Goal: Task Accomplishment & Management: Manage account settings

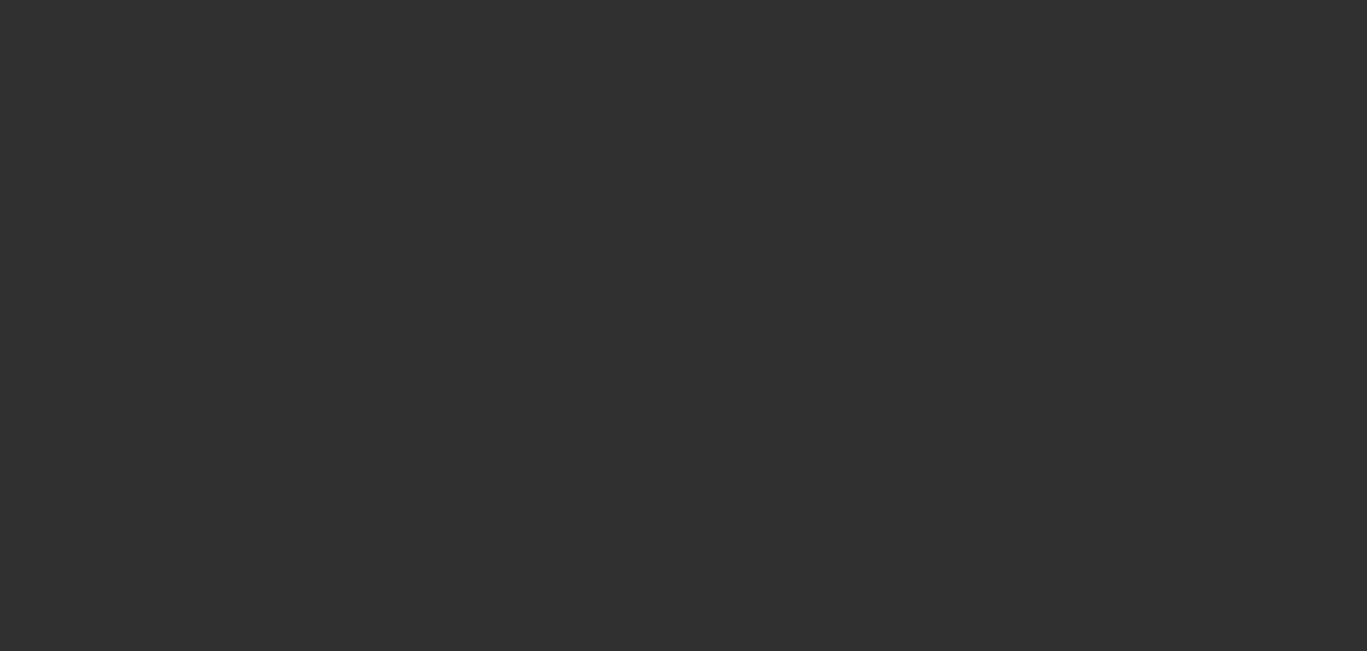
select select "10"
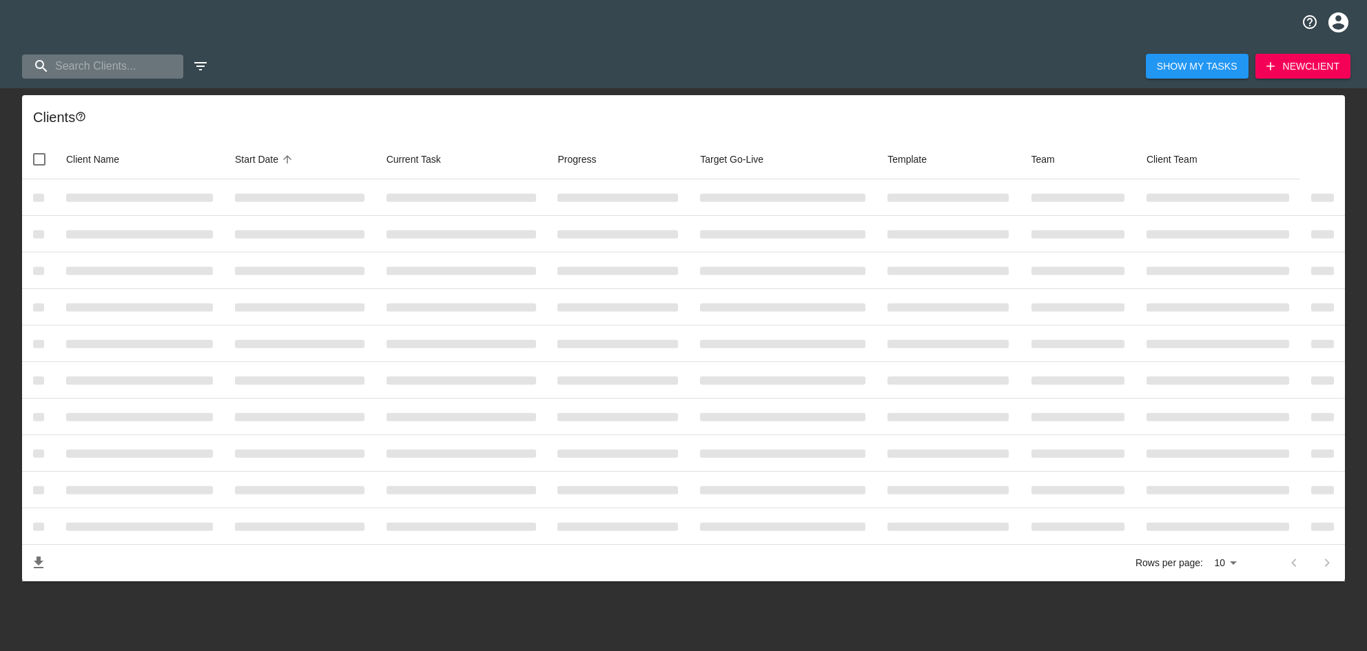
click at [91, 68] on input "search" at bounding box center [102, 66] width 161 height 24
paste input "[GEOGRAPHIC_DATA] Ford"
type input "[GEOGRAPHIC_DATA] Ford"
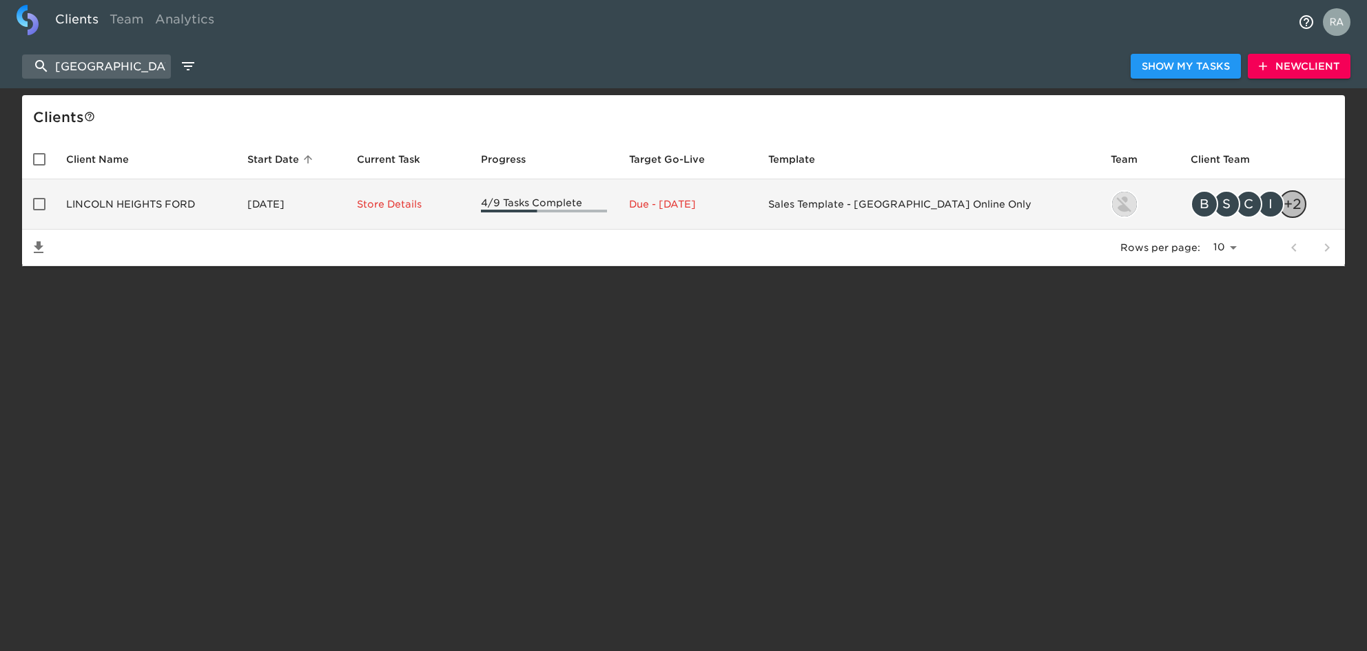
click at [161, 204] on td "LINCOLN HEIGHTS FORD" at bounding box center [145, 204] width 181 height 50
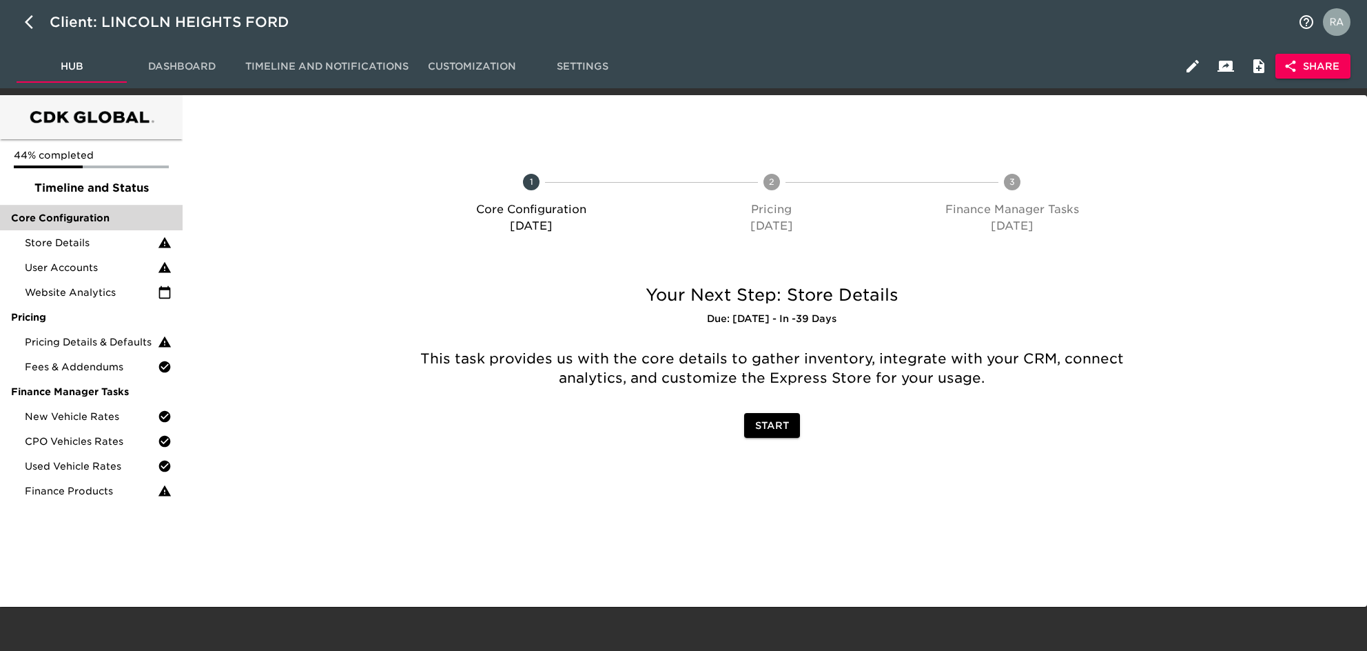
click at [79, 218] on span "Core Configuration" at bounding box center [91, 218] width 161 height 14
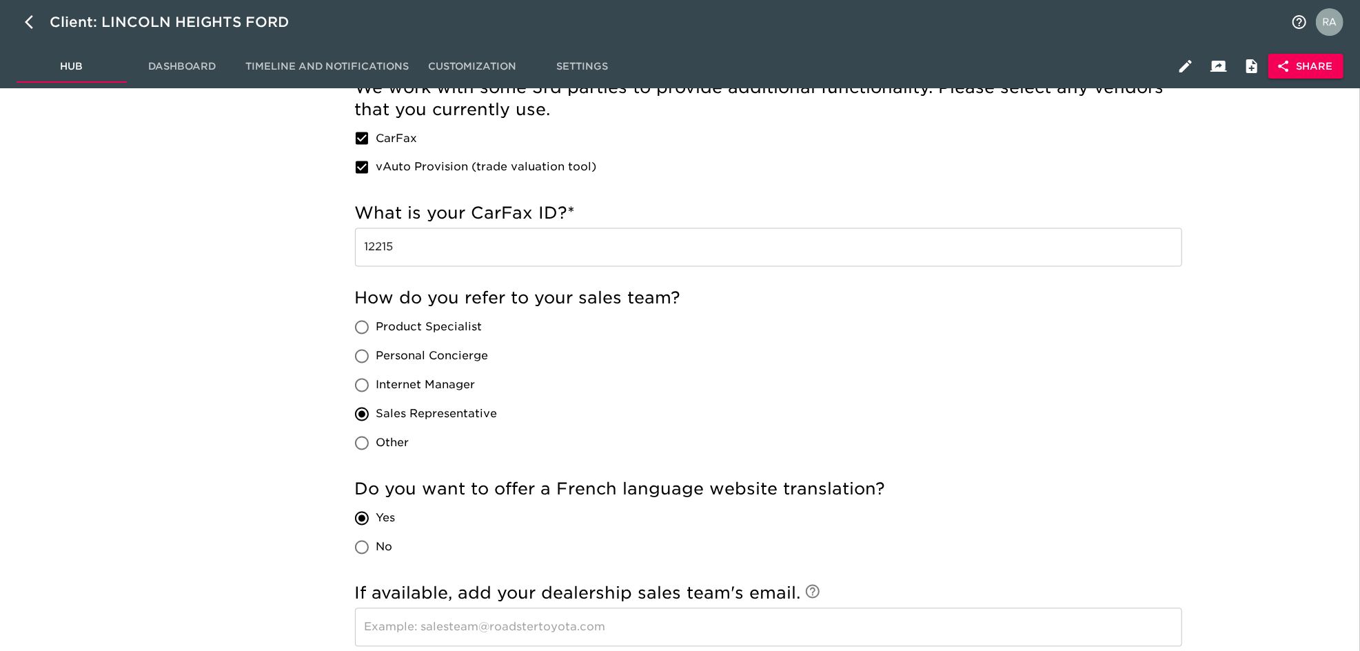
scroll to position [1899, 0]
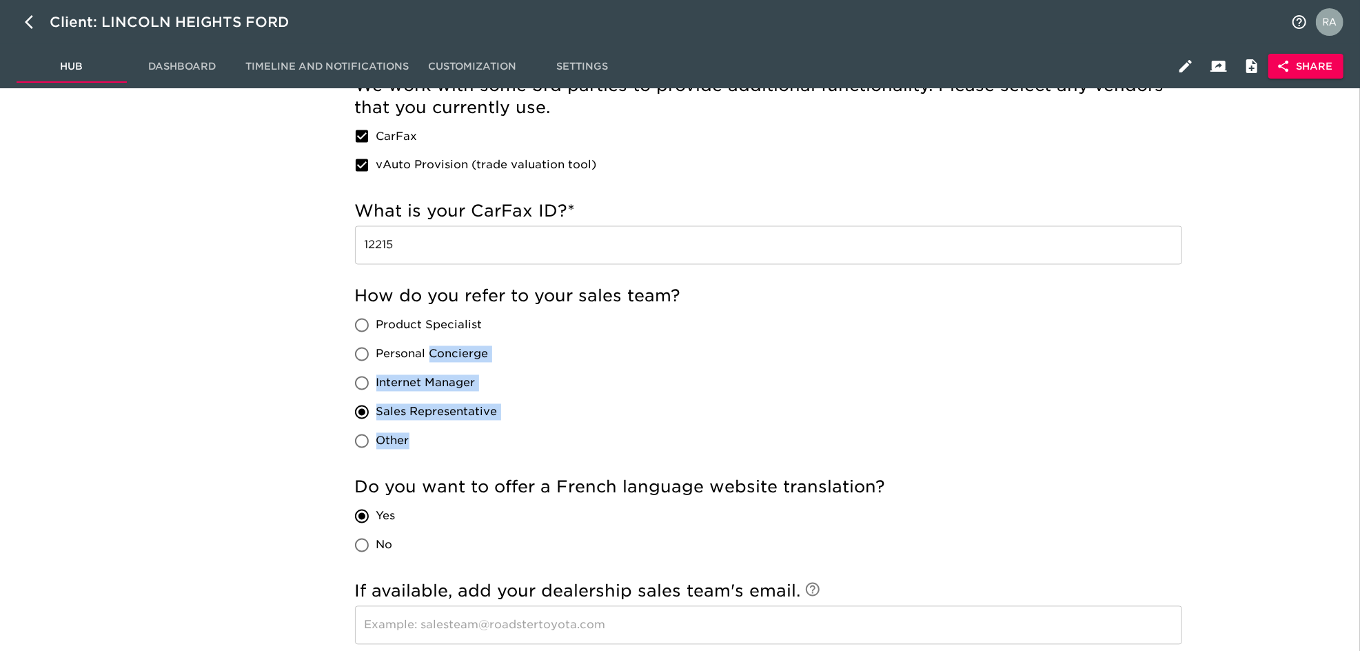
drag, startPoint x: 524, startPoint y: 346, endPoint x: 431, endPoint y: 347, distance: 92.4
click at [431, 347] on div "How do you refer to your sales team? Product Specialist Personal Concierge Inte…" at bounding box center [768, 370] width 827 height 170
click at [575, 367] on div "How do you refer to your sales team? Product Specialist Personal Concierge Inte…" at bounding box center [768, 370] width 827 height 170
drag, startPoint x: 427, startPoint y: 347, endPoint x: 496, endPoint y: 354, distance: 69.3
click at [496, 354] on label "Personal Concierge" at bounding box center [422, 354] width 150 height 29
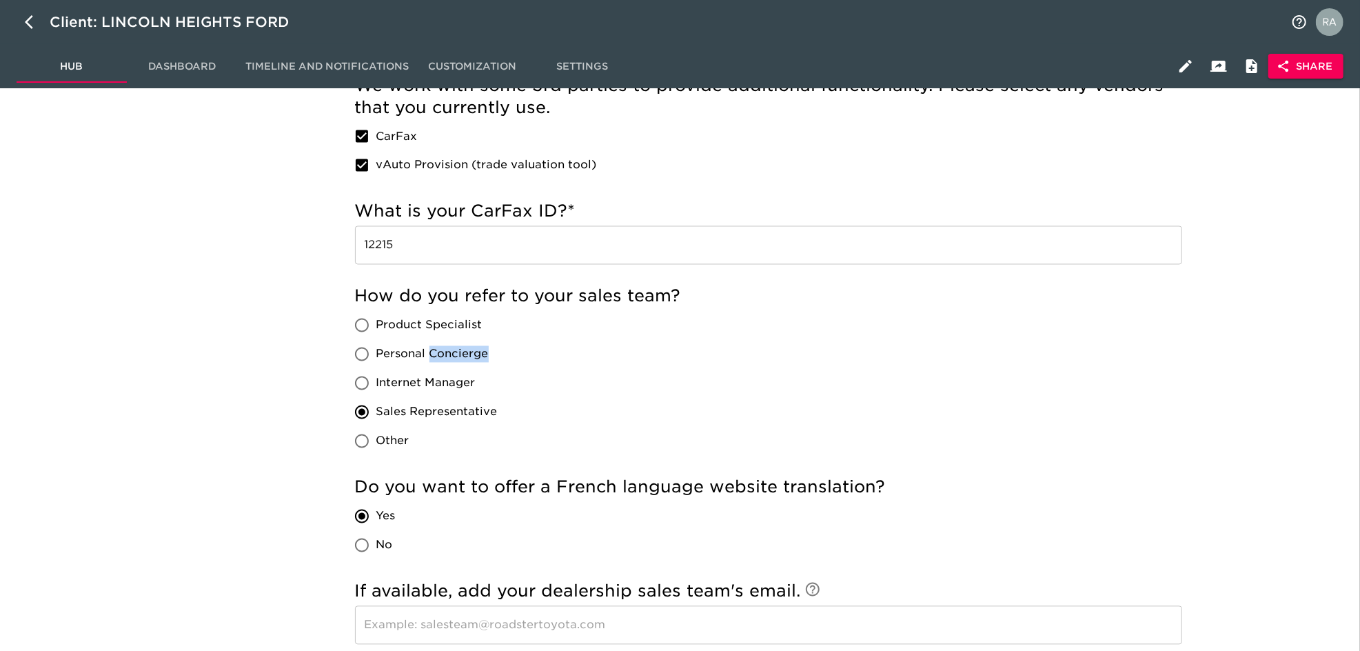
copy span "Concierge"
drag, startPoint x: 518, startPoint y: 411, endPoint x: 376, endPoint y: 408, distance: 142.0
click at [376, 408] on div "How do you refer to your sales team? Product Specialist Personal Concierge Inte…" at bounding box center [768, 370] width 827 height 170
copy div "Sales Representative Other"
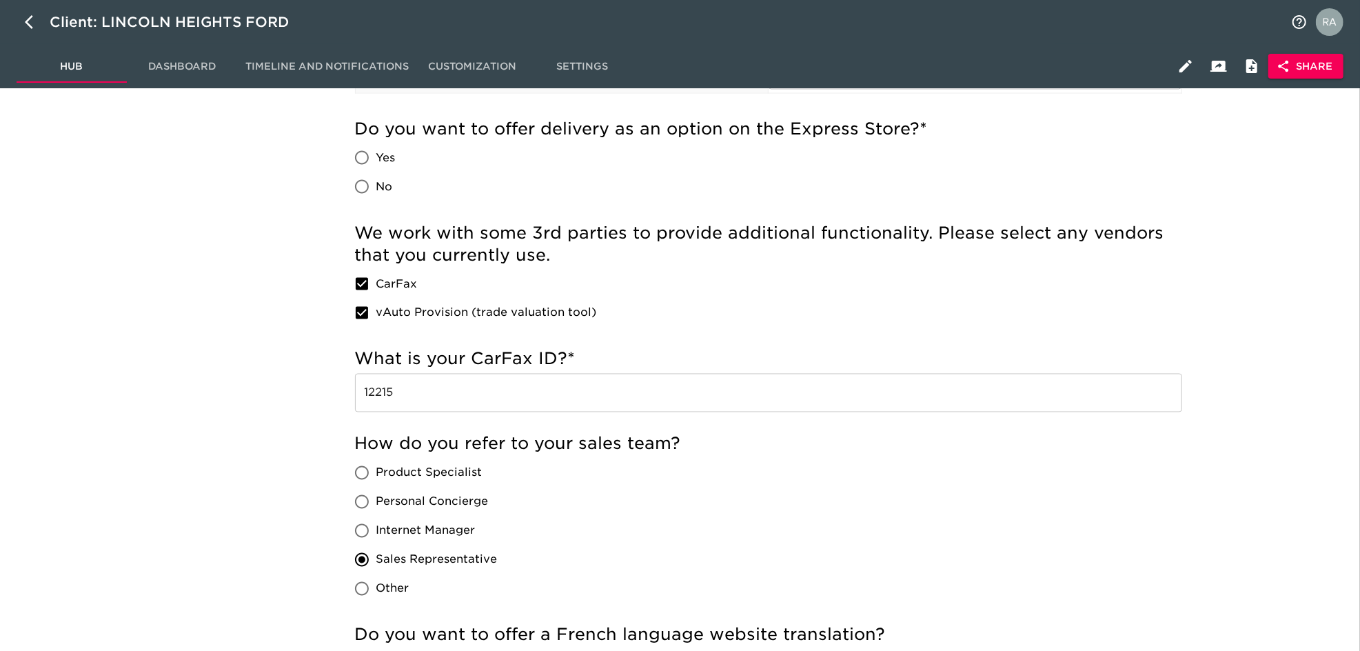
scroll to position [1715, 0]
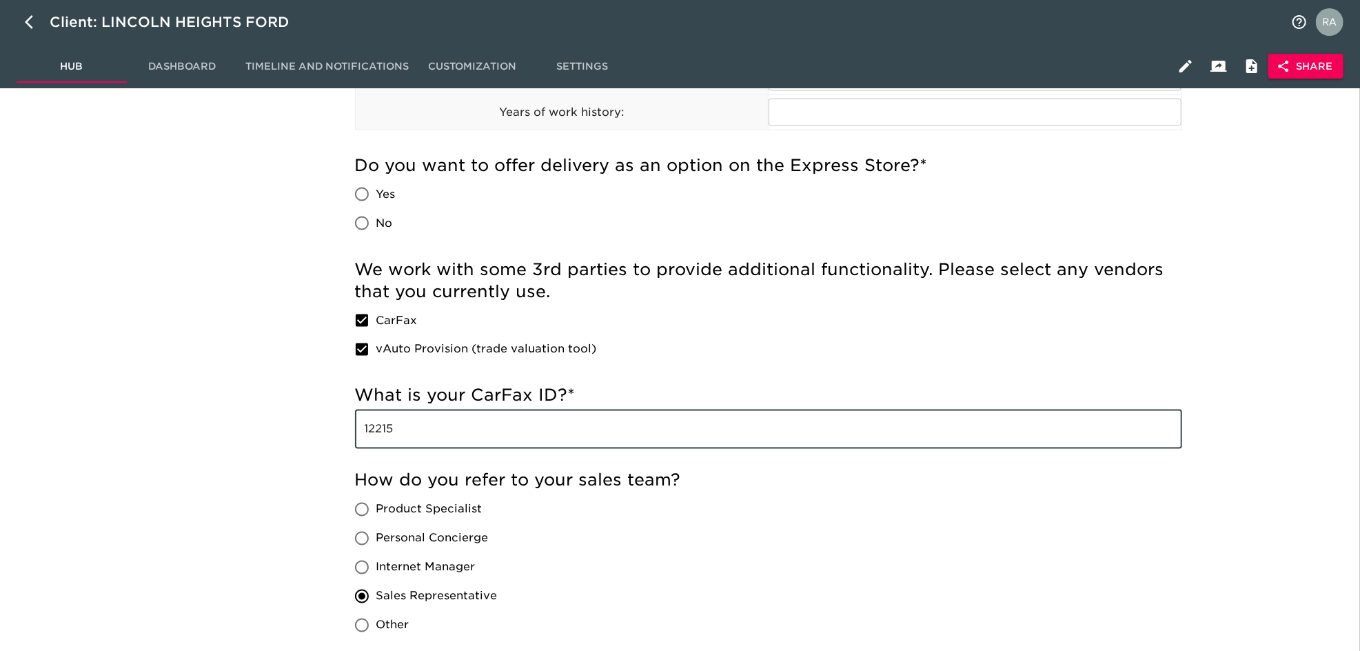
drag, startPoint x: 410, startPoint y: 431, endPoint x: 339, endPoint y: 432, distance: 71.0
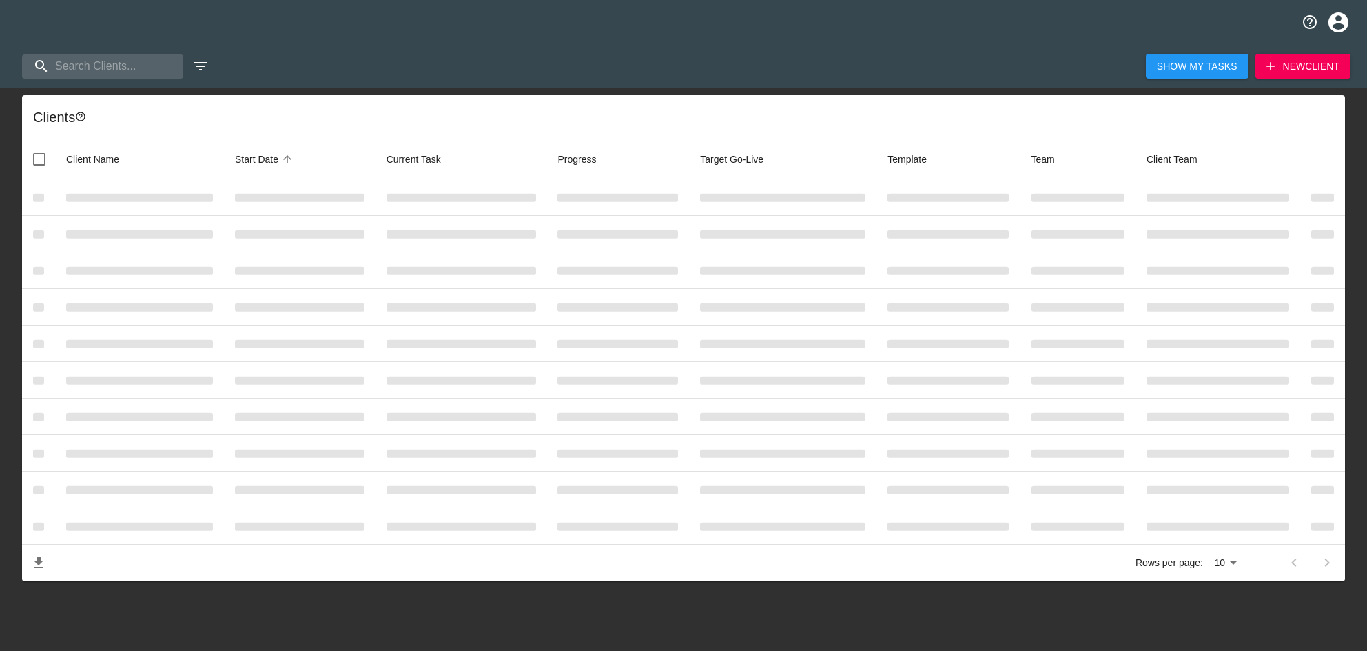
select select "10"
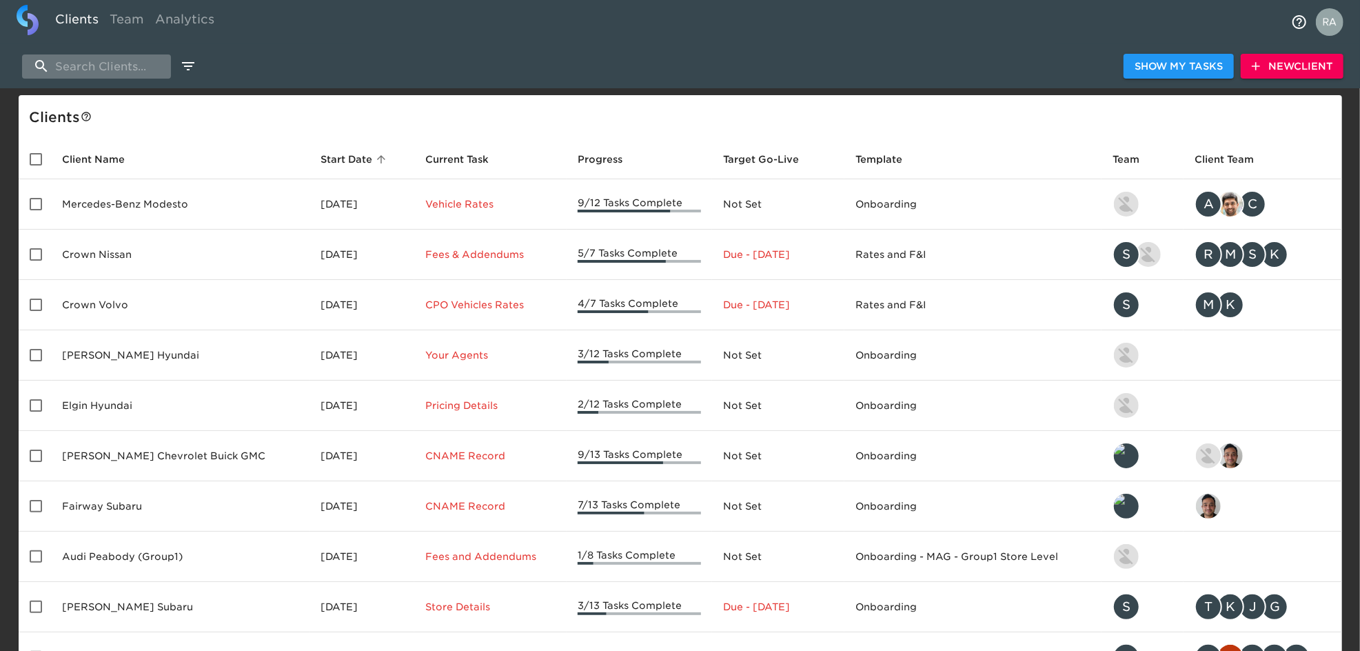
click at [147, 65] on input "search" at bounding box center [96, 66] width 149 height 24
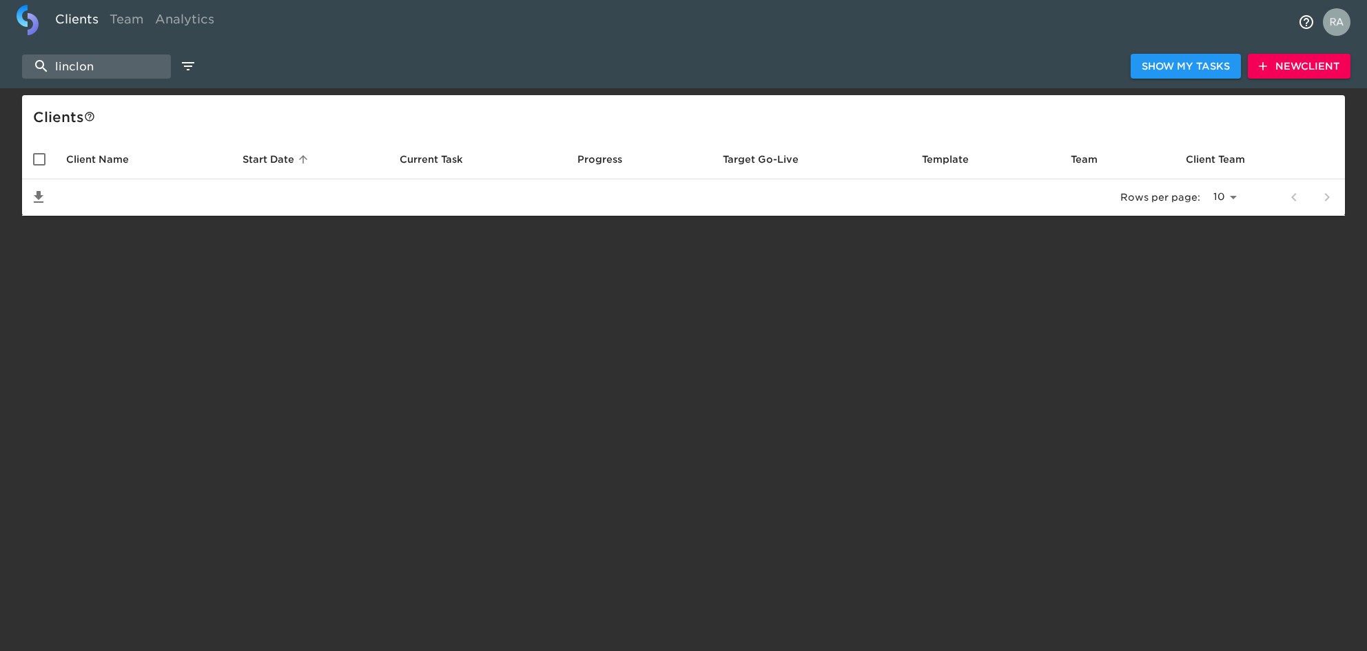
drag, startPoint x: 111, startPoint y: 68, endPoint x: -4, endPoint y: 68, distance: 115.1
click at [0, 68] on html "Clients Team Analytics linclon Show My Tasks New Client Client s Client Name St…" at bounding box center [683, 130] width 1367 height 260
paste input "LINCOLN HEIGHTS FORD SALES"
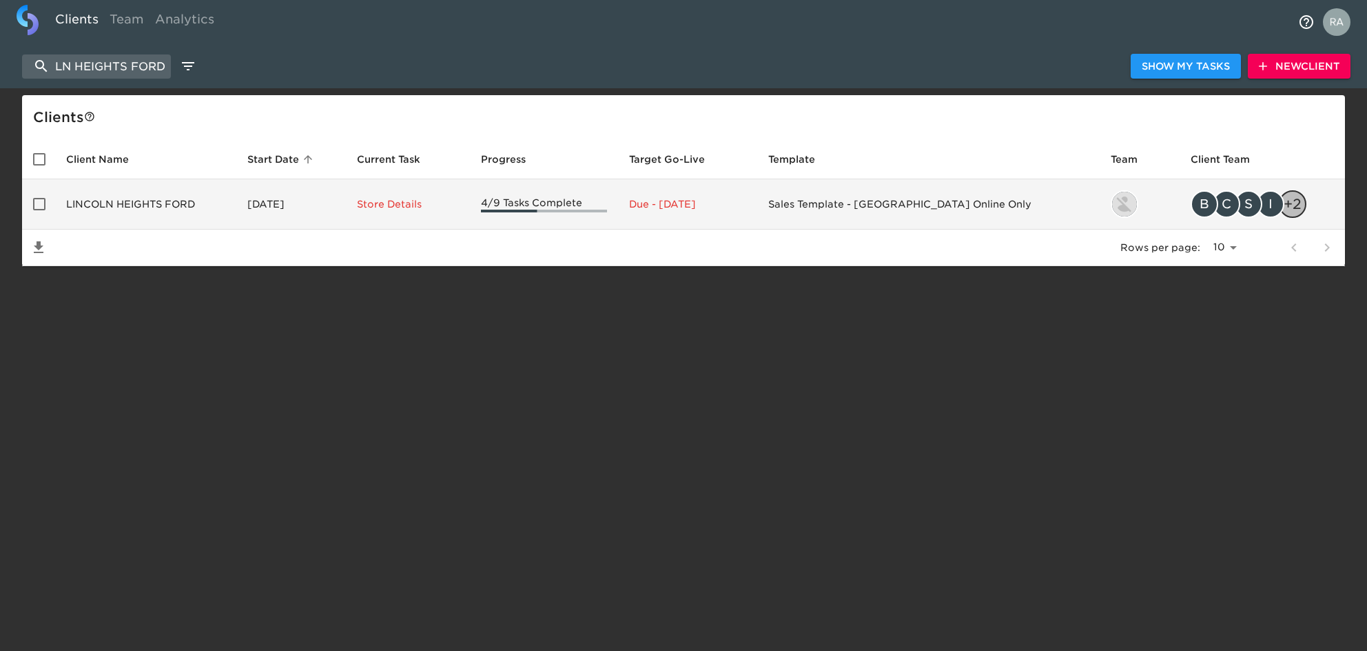
type input "LINCOLN HEIGHTS FORD"
click at [187, 210] on td "LINCOLN HEIGHTS FORD" at bounding box center [145, 204] width 181 height 50
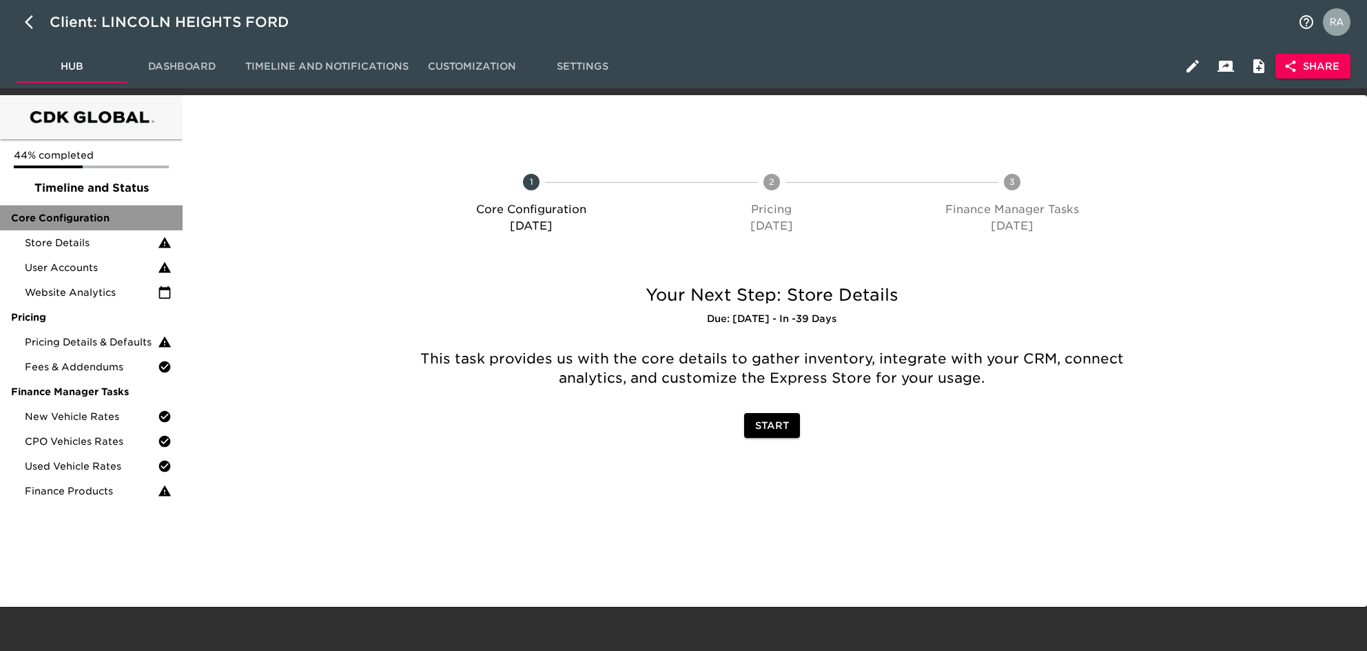
click at [101, 225] on div "Core Configuration" at bounding box center [91, 217] width 183 height 25
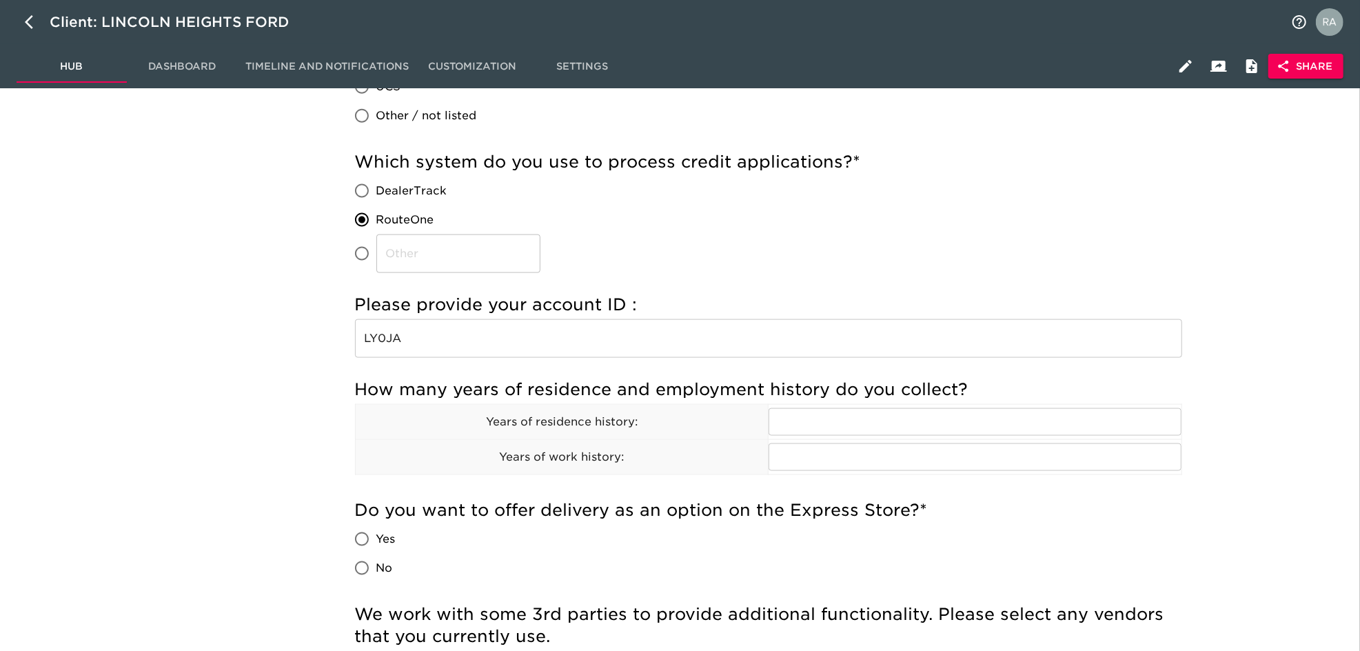
scroll to position [1318, 0]
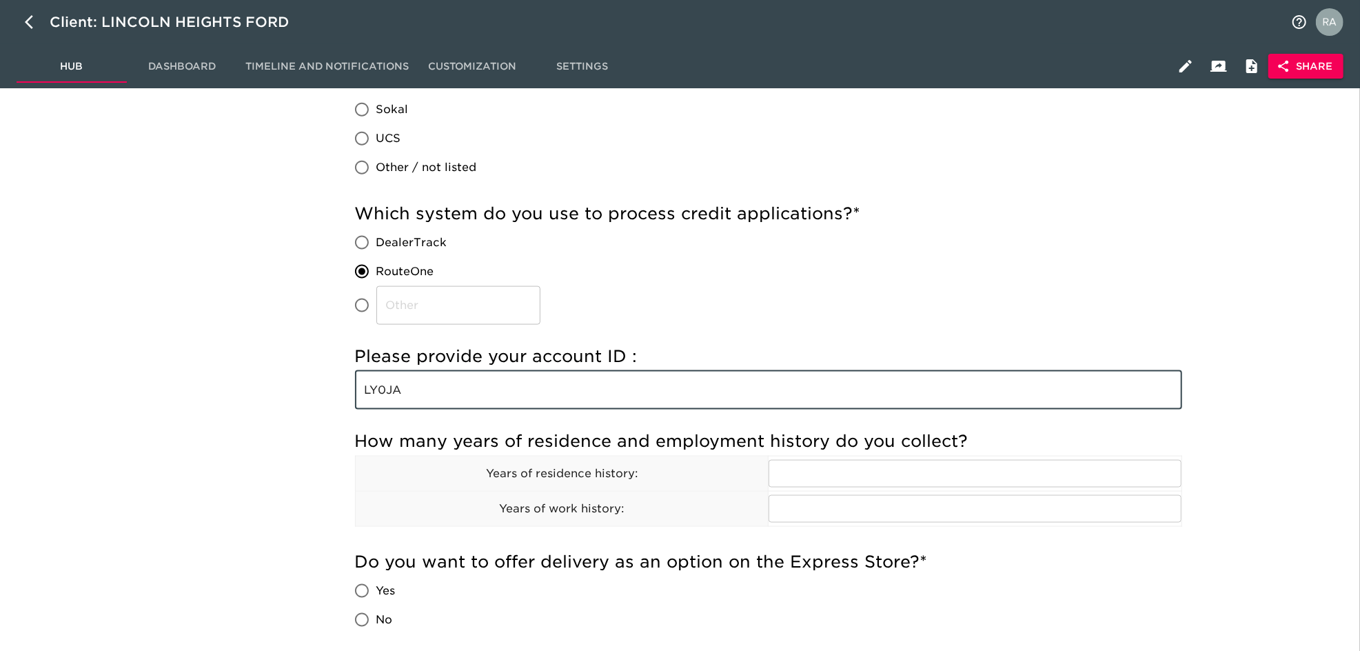
drag, startPoint x: 422, startPoint y: 387, endPoint x: 350, endPoint y: 380, distance: 72.1
click at [350, 380] on div "Incomplete: We can integrate a new inventory provider, but it can sometimes tak…" at bounding box center [768, 171] width 849 height 2433
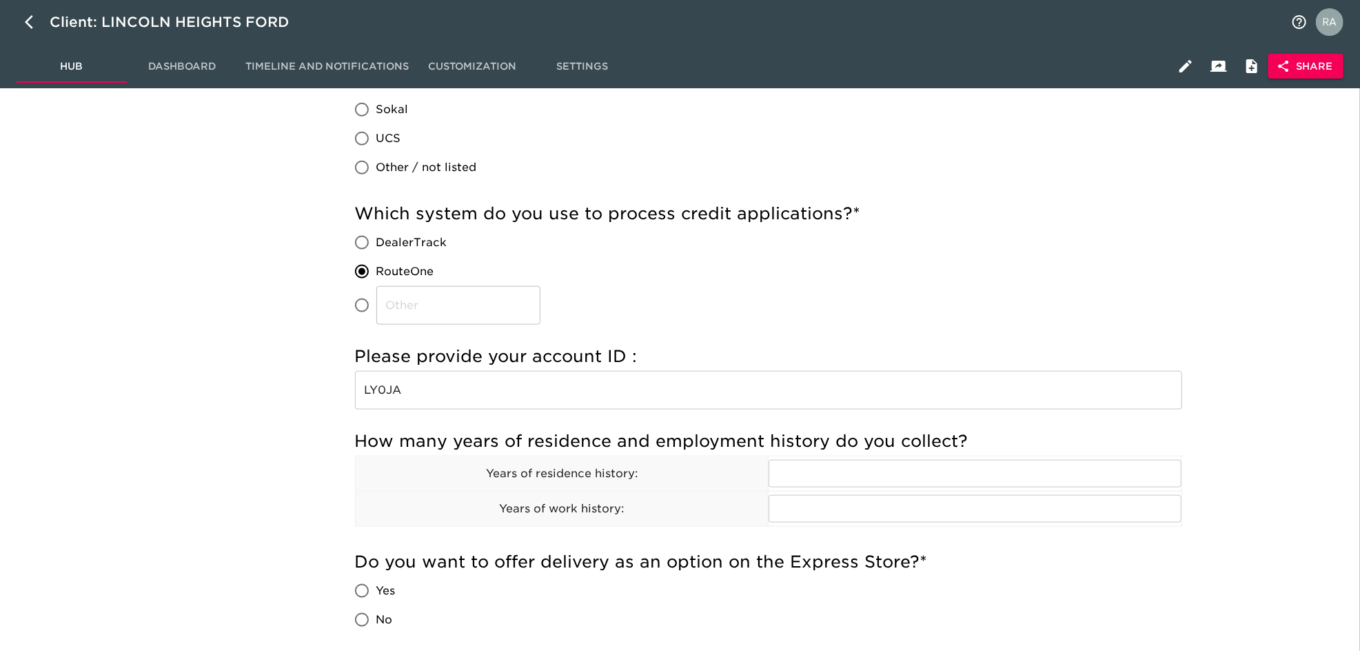
click at [675, 288] on div "Which system do you use to process credit applications? * DealerTrack RouteOne ​" at bounding box center [768, 264] width 827 height 122
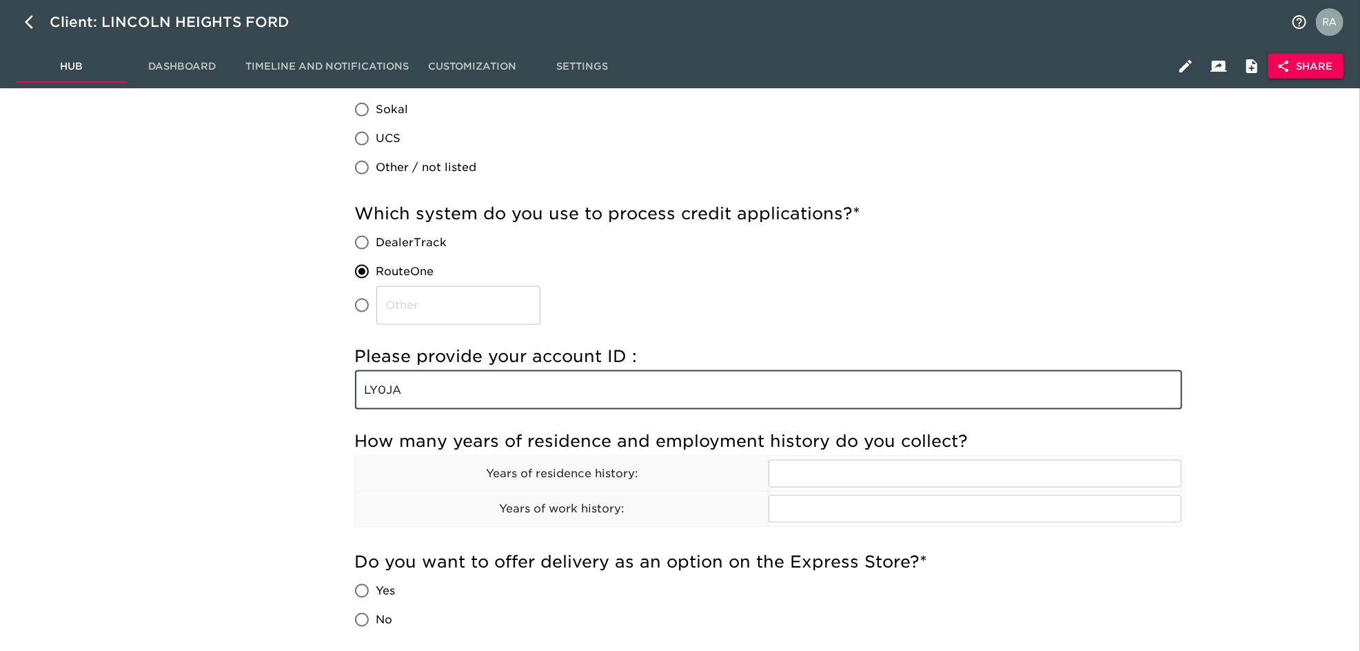
drag, startPoint x: 447, startPoint y: 387, endPoint x: 317, endPoint y: 376, distance: 130.0
click at [318, 380] on div "Store Details Overdue! Note: This task provides us with the core details to gat…" at bounding box center [768, 117] width 1167 height 2664
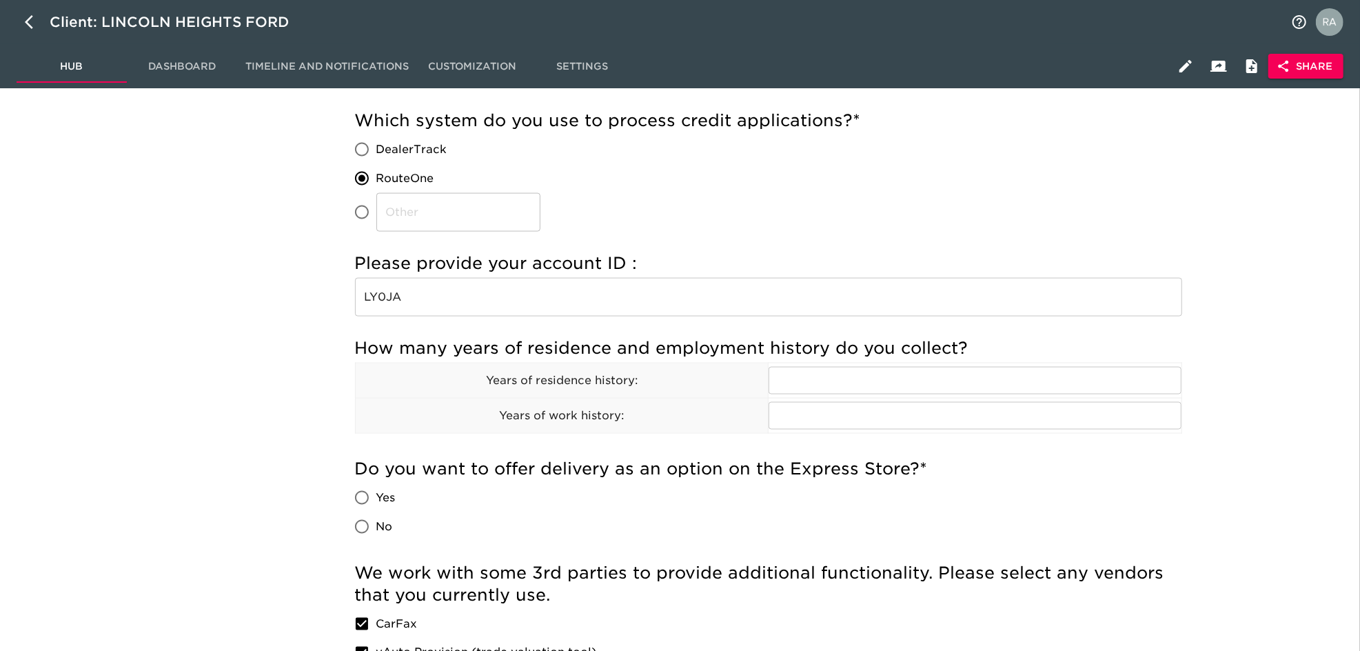
scroll to position [1502, 0]
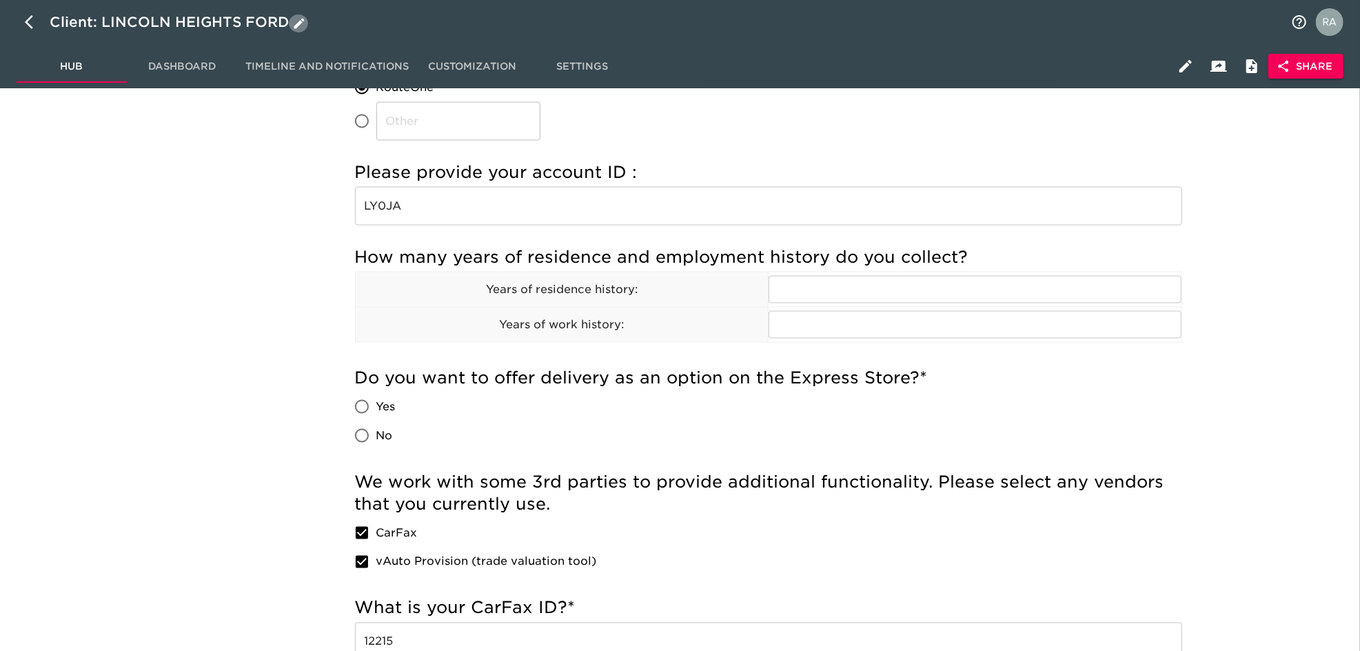
click at [298, 19] on icon "button" at bounding box center [299, 24] width 14 height 14
click at [179, 24] on input "LINCOLN HEIGHTS FORD" at bounding box center [666, 22] width 1233 height 22
click at [30, 26] on icon "button" at bounding box center [29, 22] width 8 height 14
select select "10"
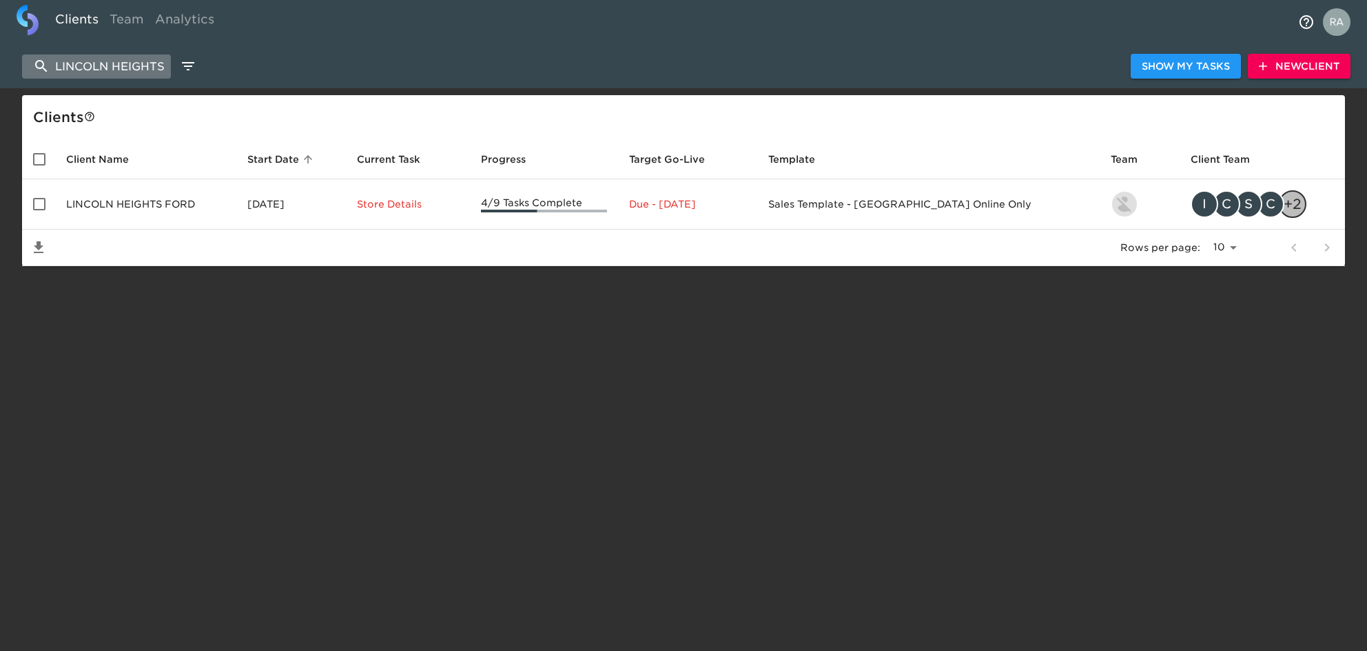
click at [142, 65] on input "LINCOLN HEIGHTS FORD" at bounding box center [96, 66] width 149 height 24
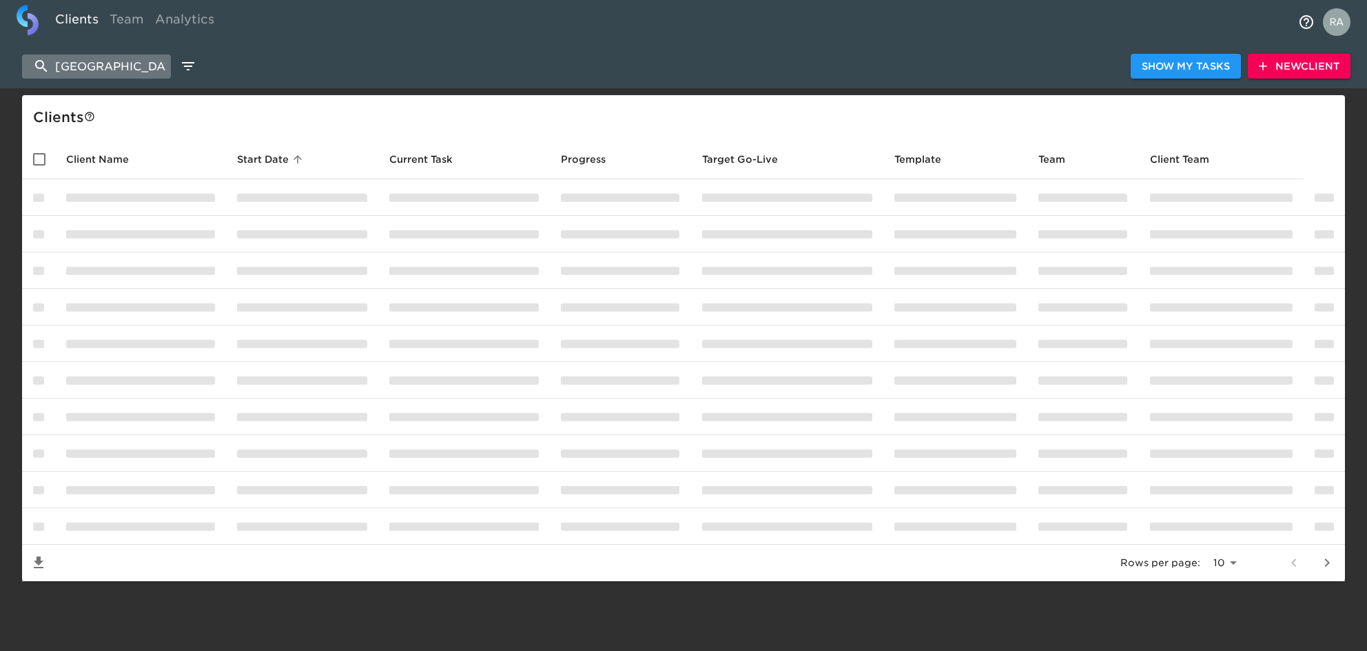
type input "[GEOGRAPHIC_DATA]"
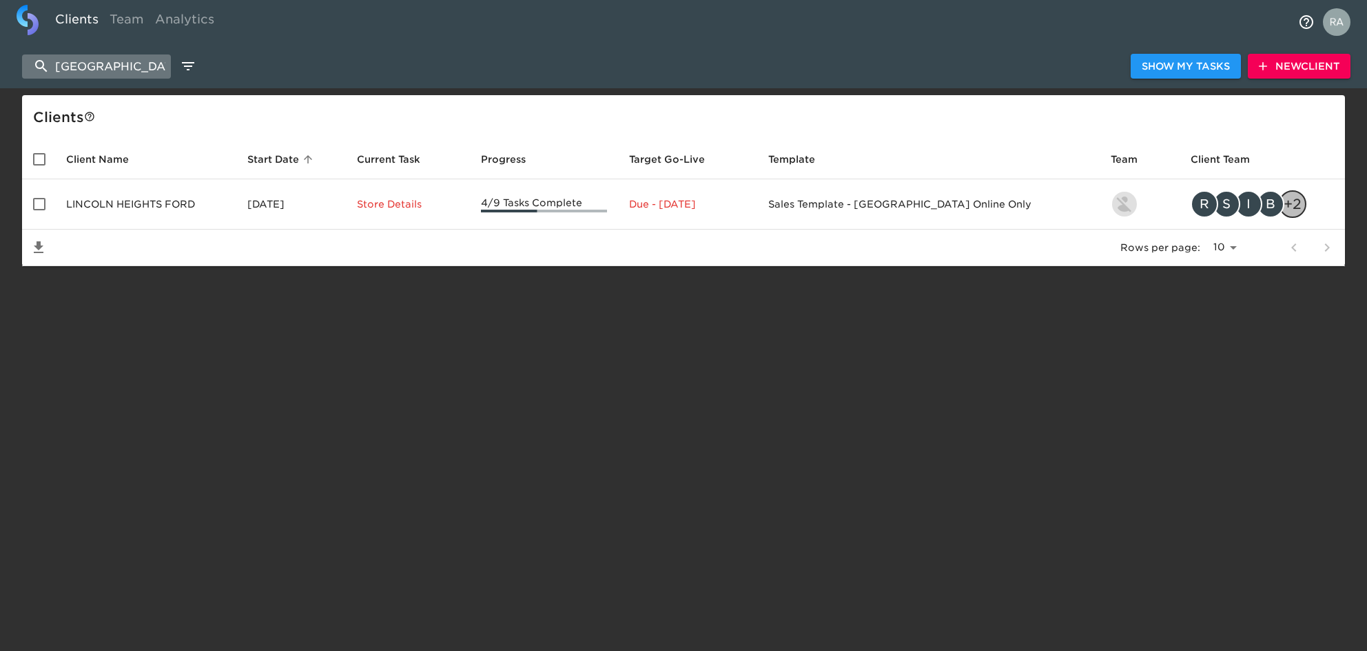
click at [166, 65] on input "[GEOGRAPHIC_DATA]" at bounding box center [96, 66] width 149 height 24
click at [105, 61] on input "[GEOGRAPHIC_DATA]" at bounding box center [96, 66] width 149 height 24
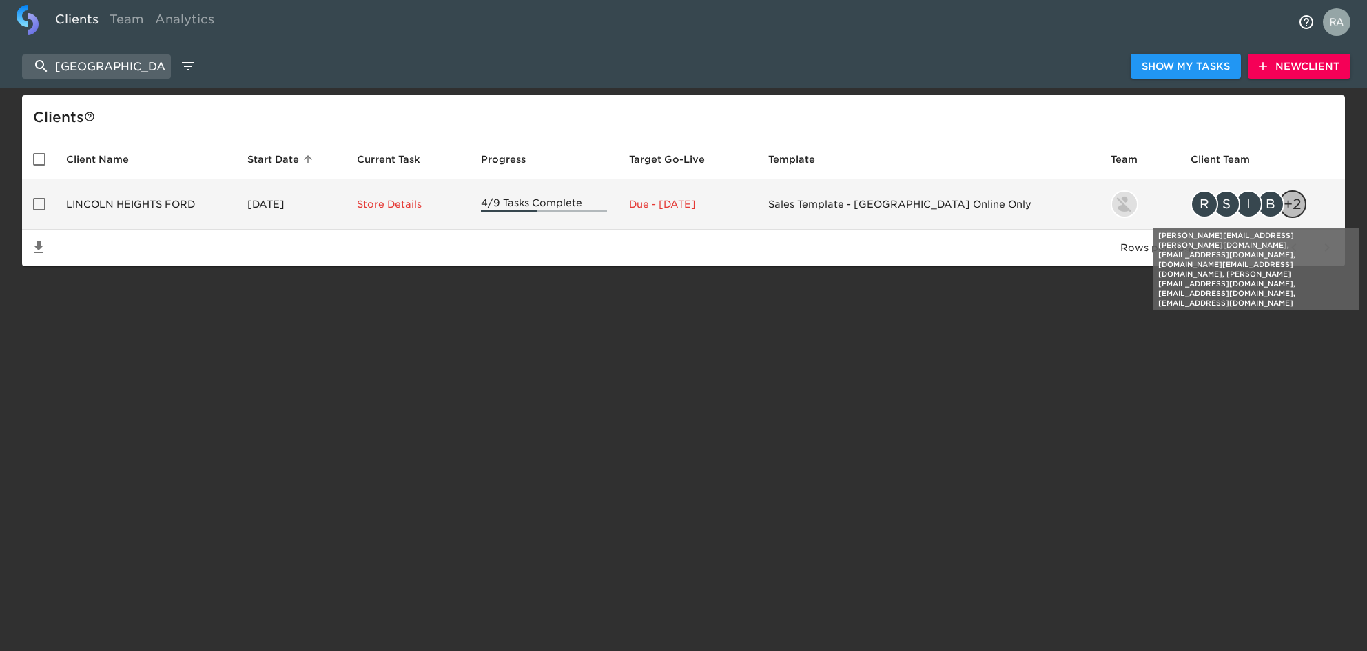
click at [1257, 204] on div "B" at bounding box center [1271, 204] width 28 height 28
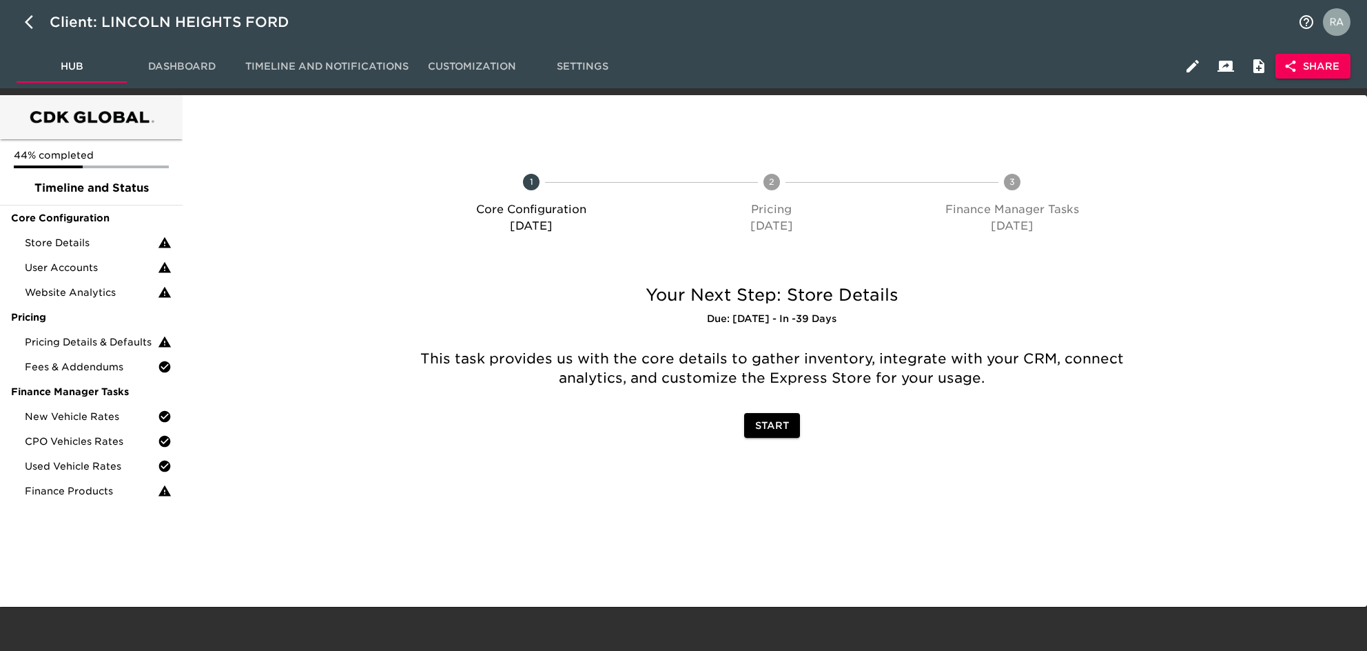
click at [1315, 61] on span "Share" at bounding box center [1313, 66] width 53 height 17
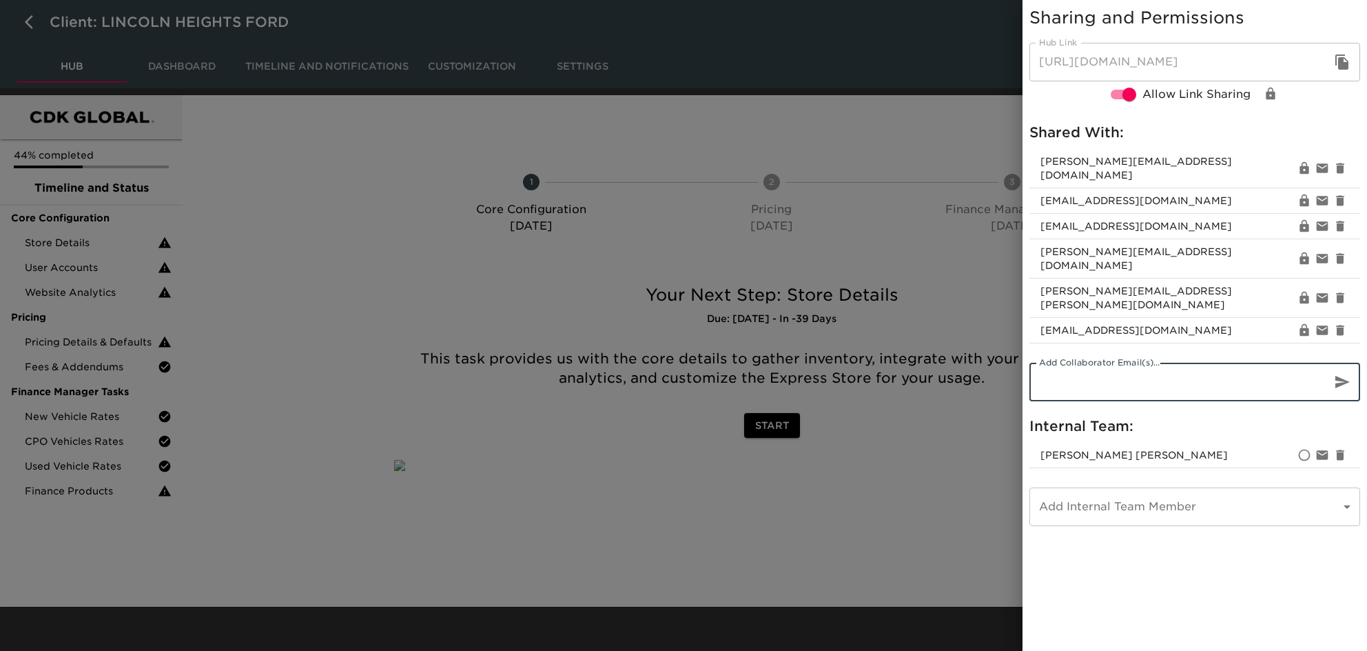
click at [1167, 363] on input "email" at bounding box center [1175, 382] width 291 height 39
click at [985, 488] on div at bounding box center [683, 325] width 1367 height 651
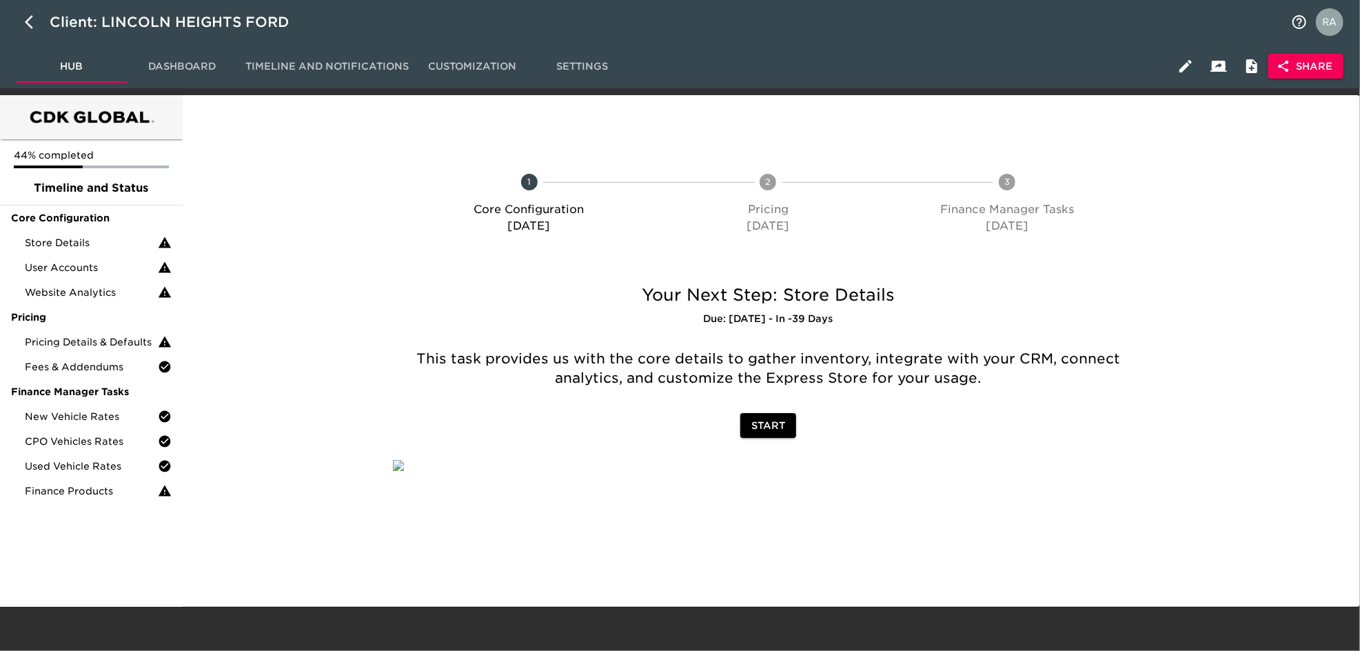
click at [1329, 24] on img "profile" at bounding box center [1330, 22] width 28 height 28
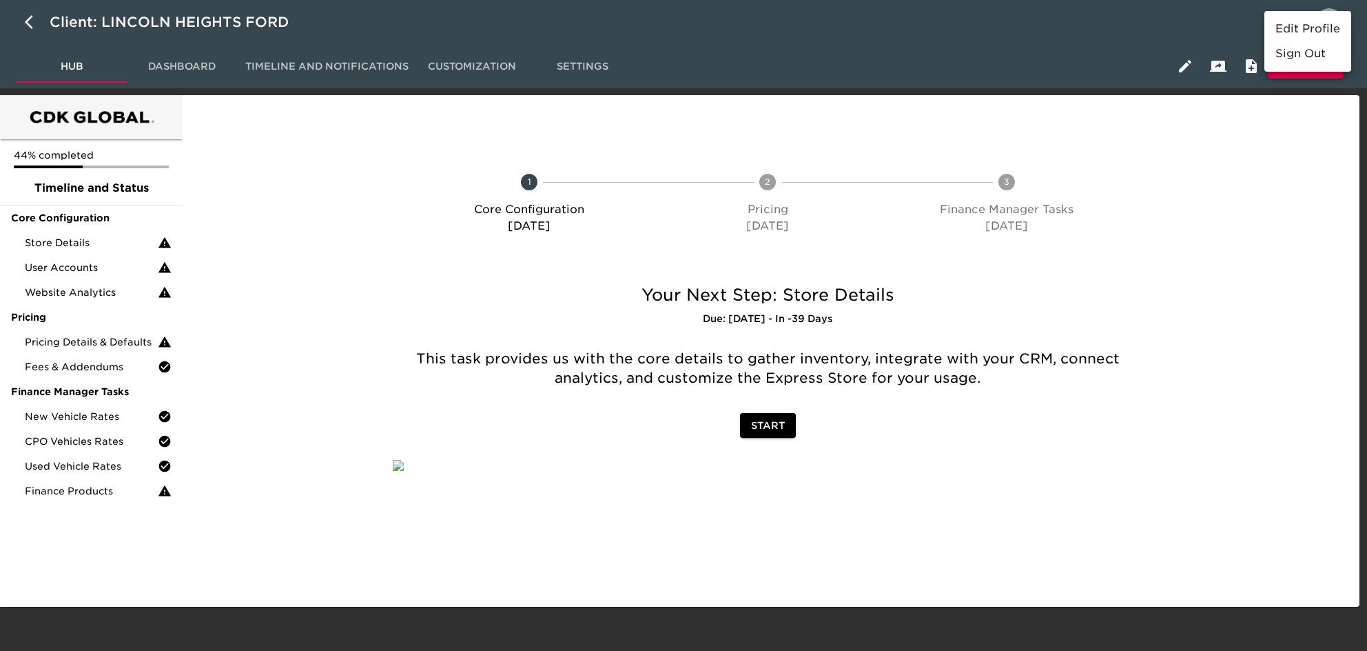
drag, startPoint x: 1268, startPoint y: 192, endPoint x: 1292, endPoint y: 119, distance: 76.3
click at [1274, 182] on div at bounding box center [683, 325] width 1367 height 651
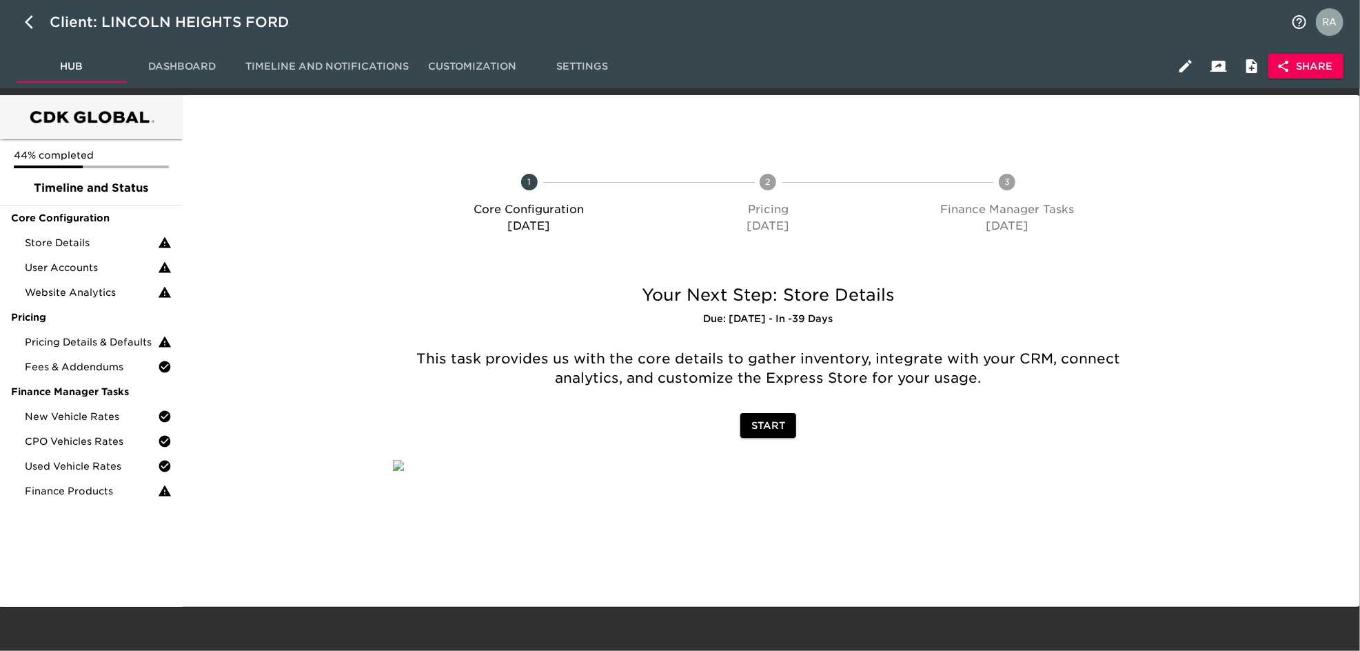
click at [1305, 75] on button "Share" at bounding box center [1305, 67] width 75 height 26
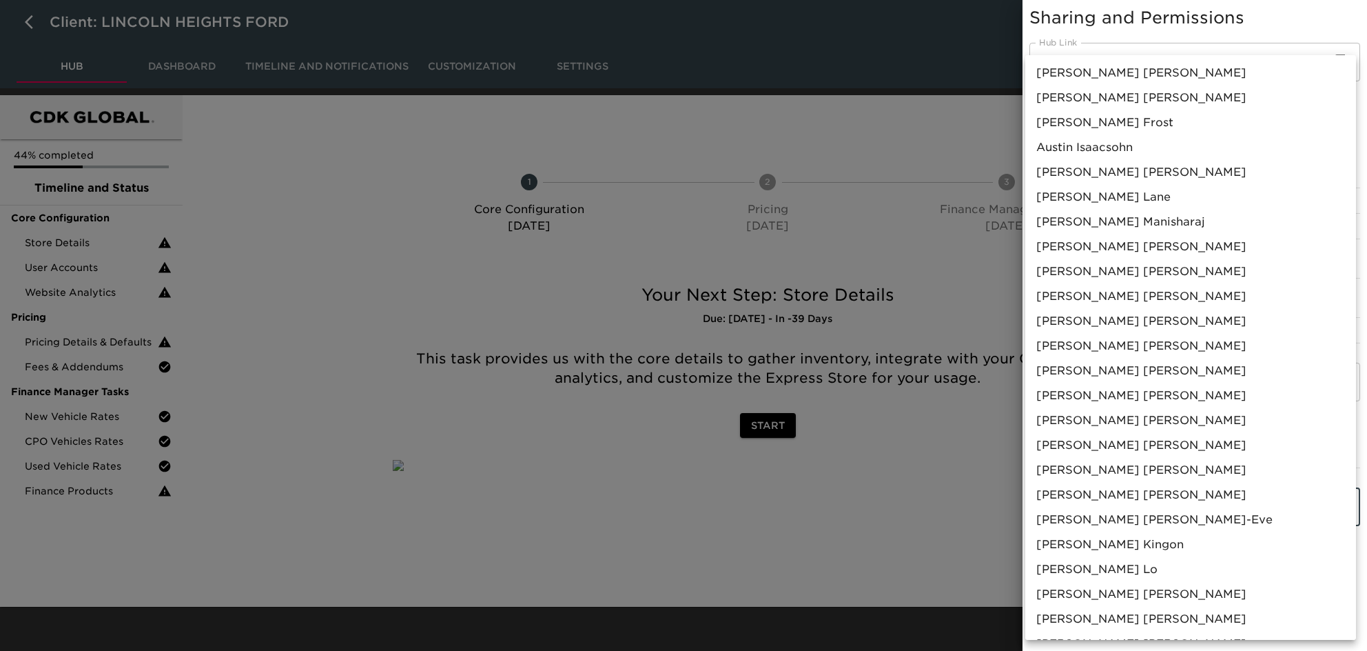
click at [1126, 464] on body "Client: LINCOLN HEIGHTS FORD Hub Dashboard Timeline and Notifications Customiza…" at bounding box center [683, 303] width 1367 height 606
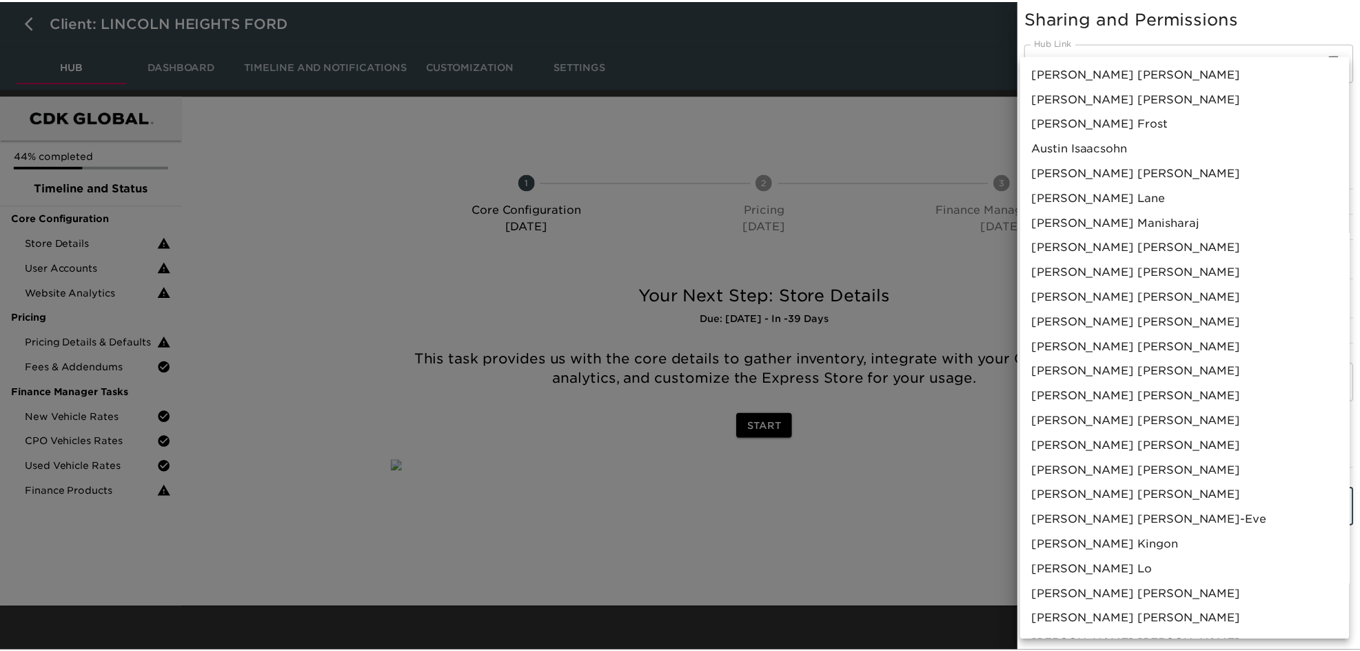
scroll to position [693, 0]
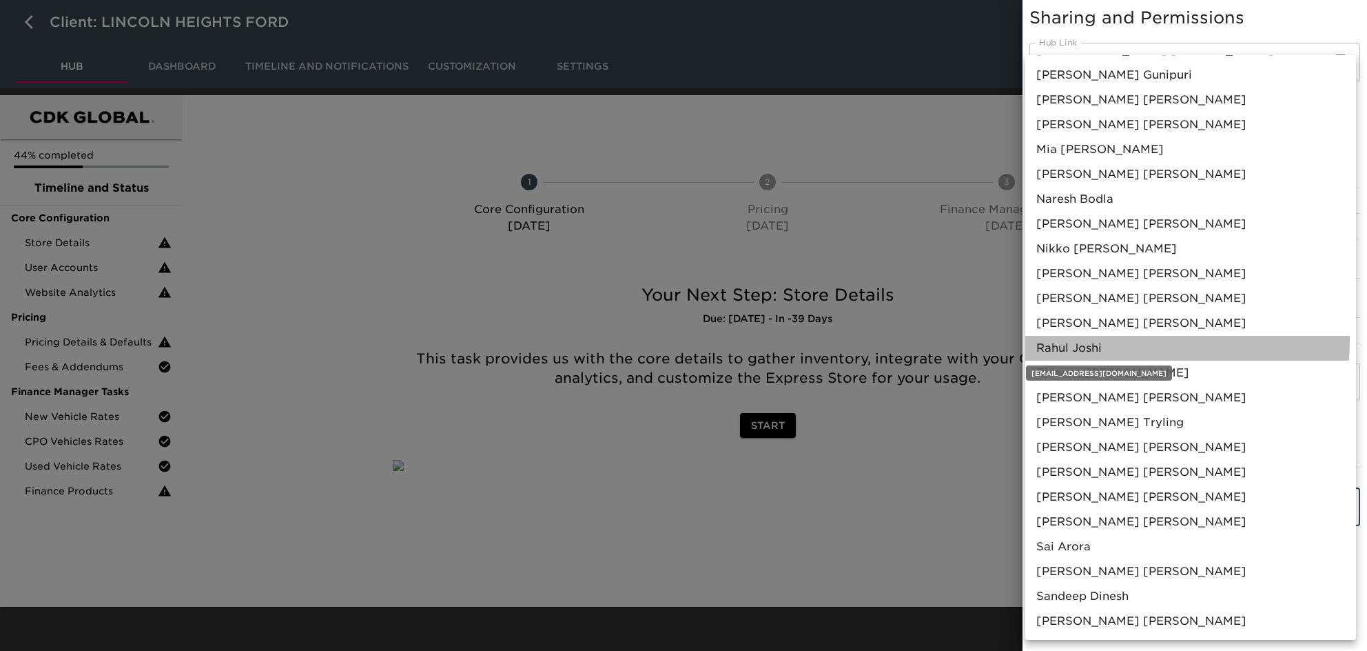
click at [1102, 340] on span "[PERSON_NAME]" at bounding box center [1069, 348] width 65 height 17
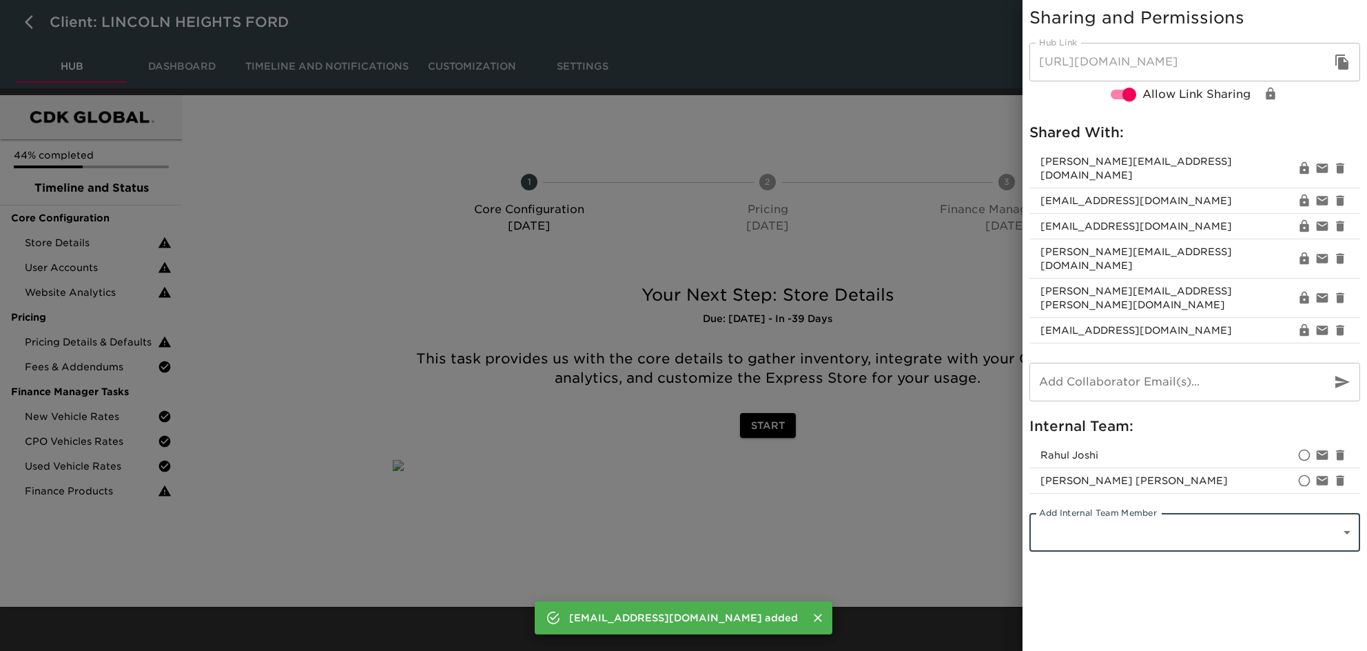
click at [930, 444] on div at bounding box center [683, 325] width 1367 height 651
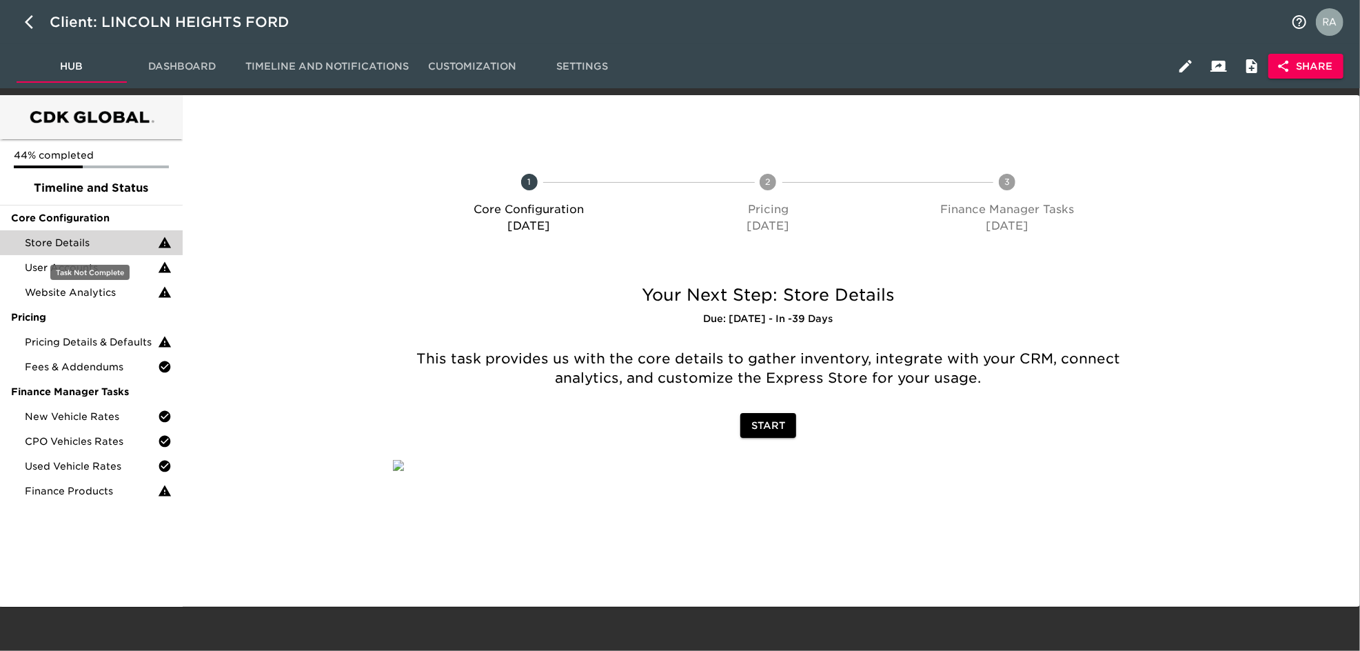
click at [71, 234] on div "Store Details" at bounding box center [91, 242] width 183 height 25
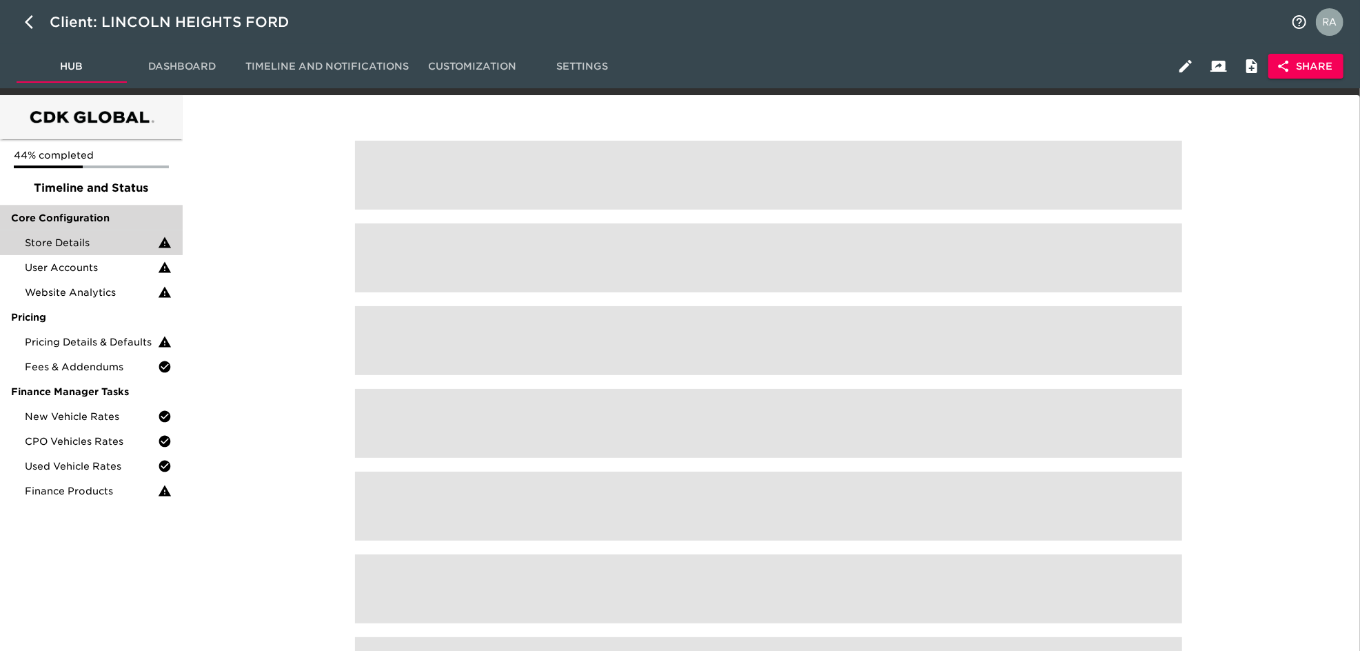
click at [96, 218] on span "Core Configuration" at bounding box center [91, 218] width 161 height 14
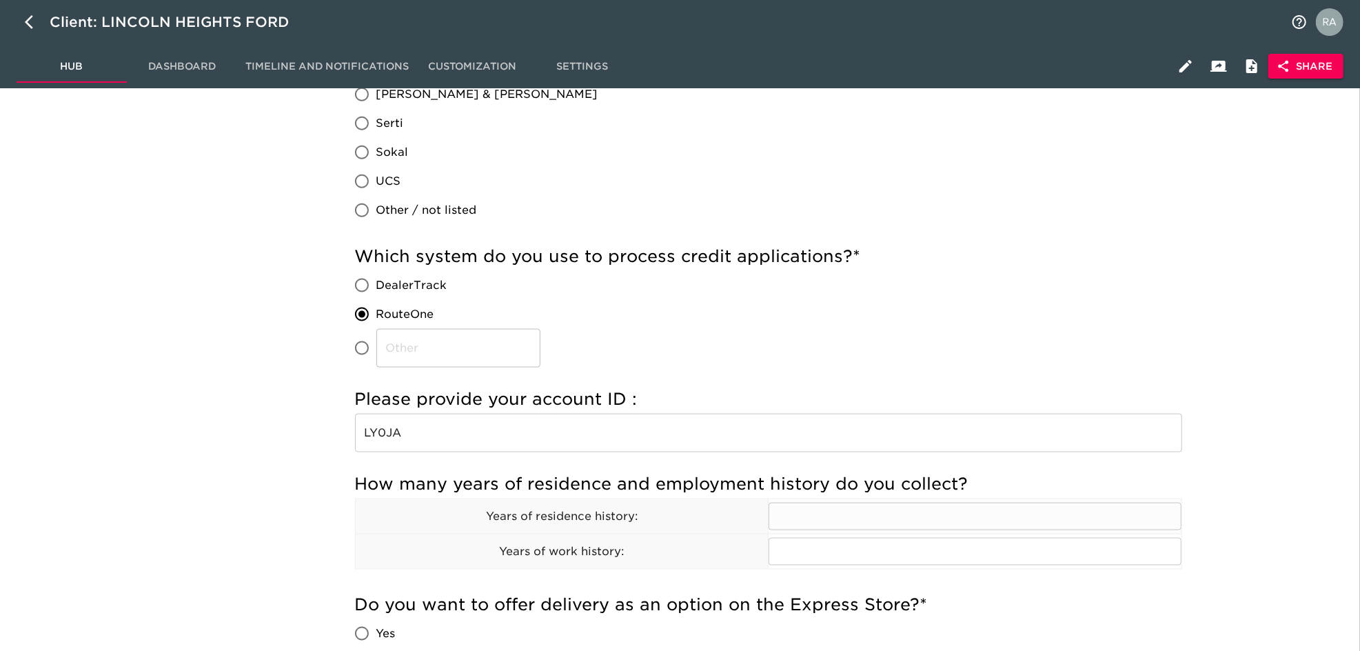
scroll to position [1347, 0]
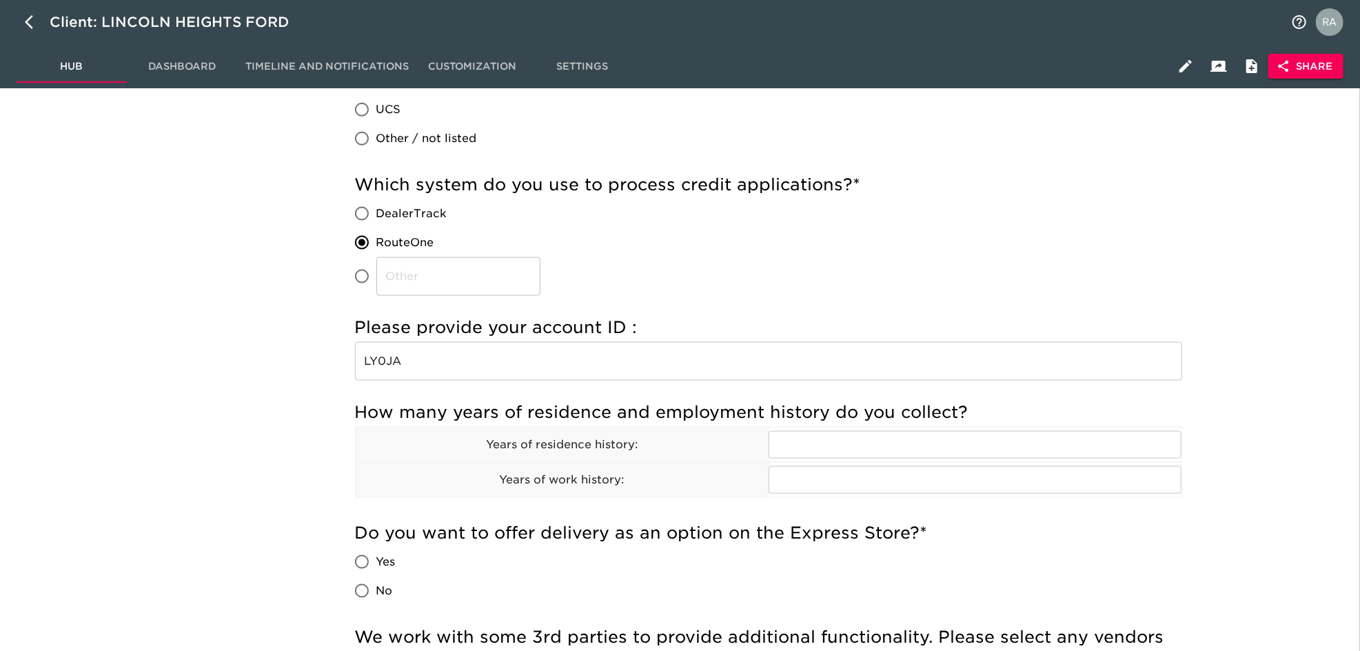
click at [379, 363] on input "LY0JA" at bounding box center [768, 361] width 827 height 39
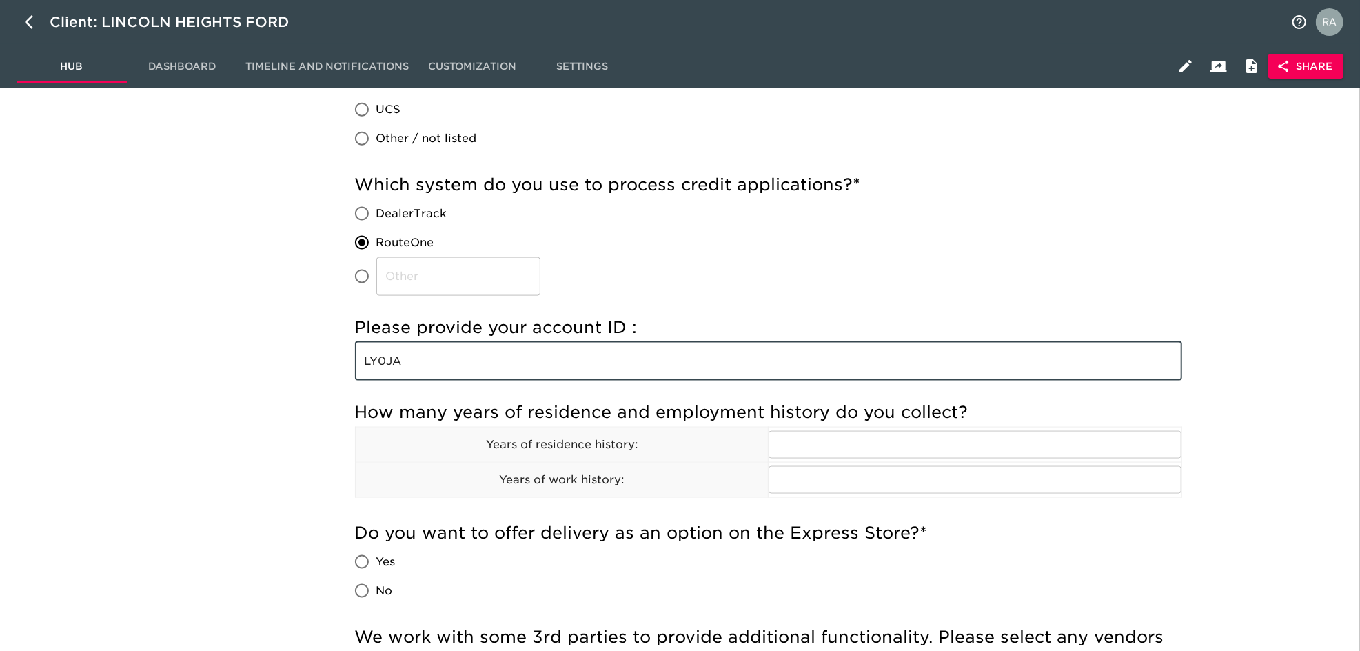
click at [379, 363] on input "LY0JA" at bounding box center [768, 361] width 827 height 39
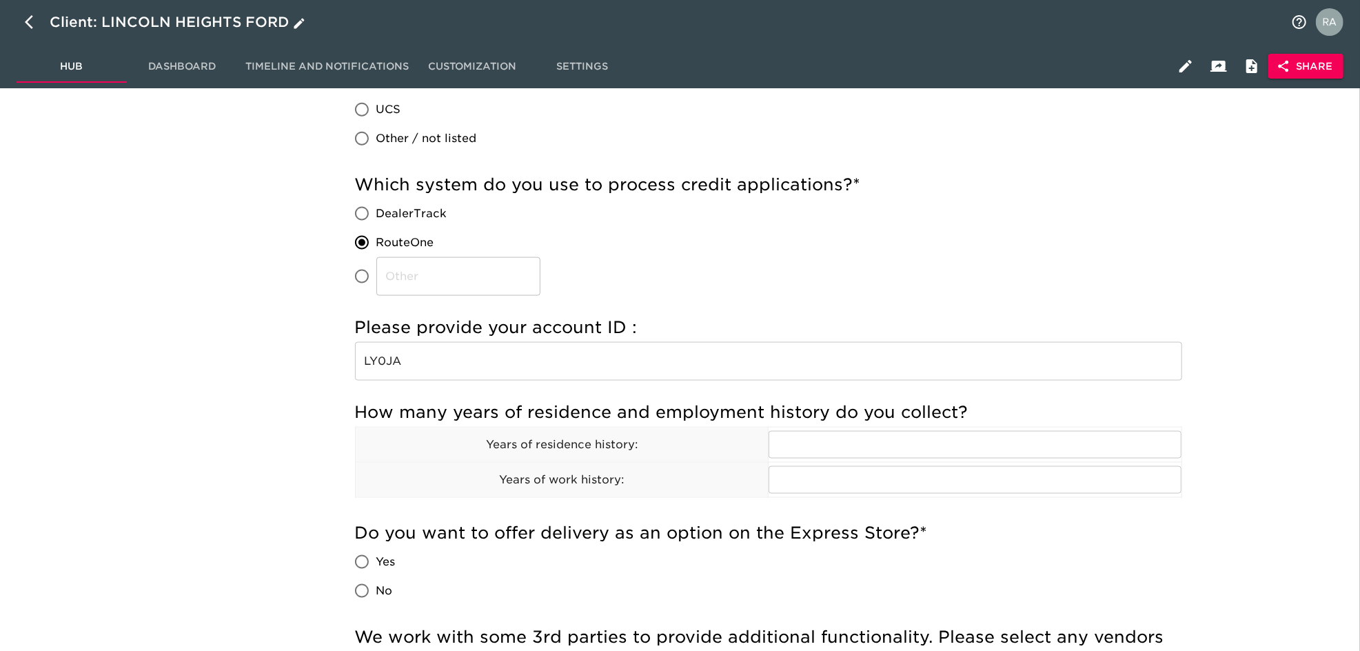
click at [26, 15] on icon "button" at bounding box center [33, 22] width 17 height 17
select select "10"
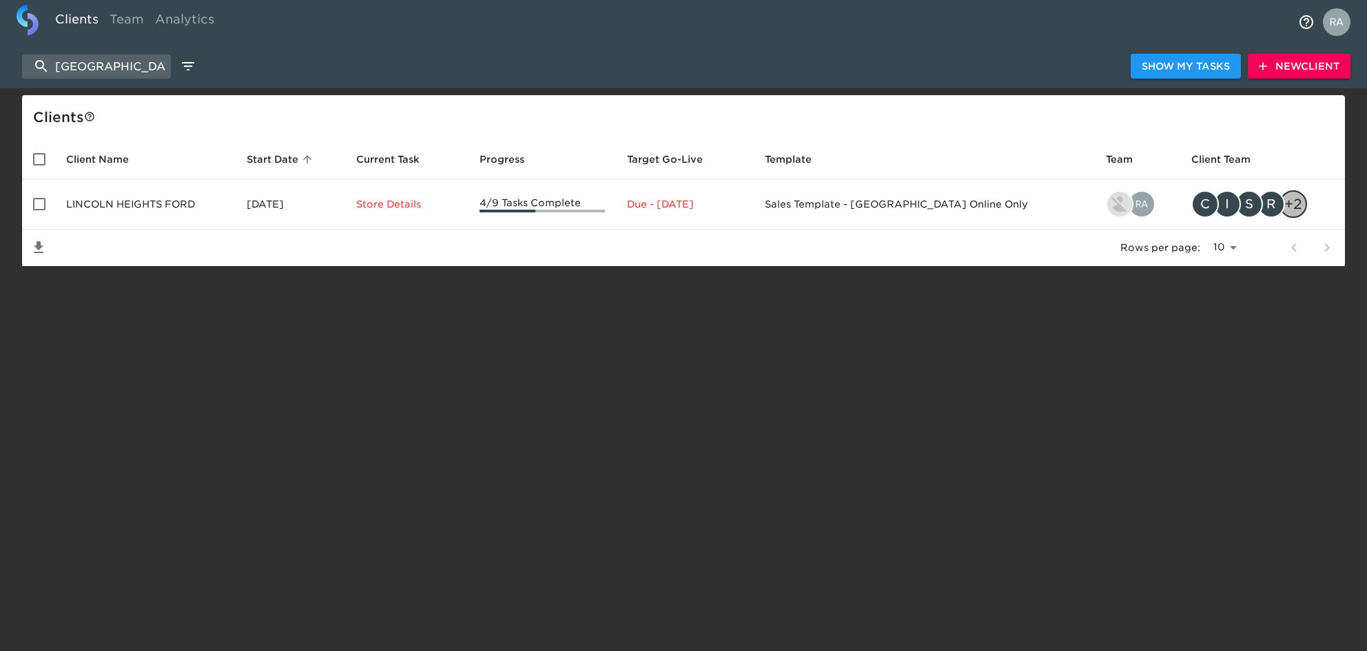
drag, startPoint x: 110, startPoint y: 65, endPoint x: 3, endPoint y: 60, distance: 106.9
click at [3, 60] on div "LINCOLN HEIGHTS Show My Tasks New Client" at bounding box center [683, 66] width 1367 height 44
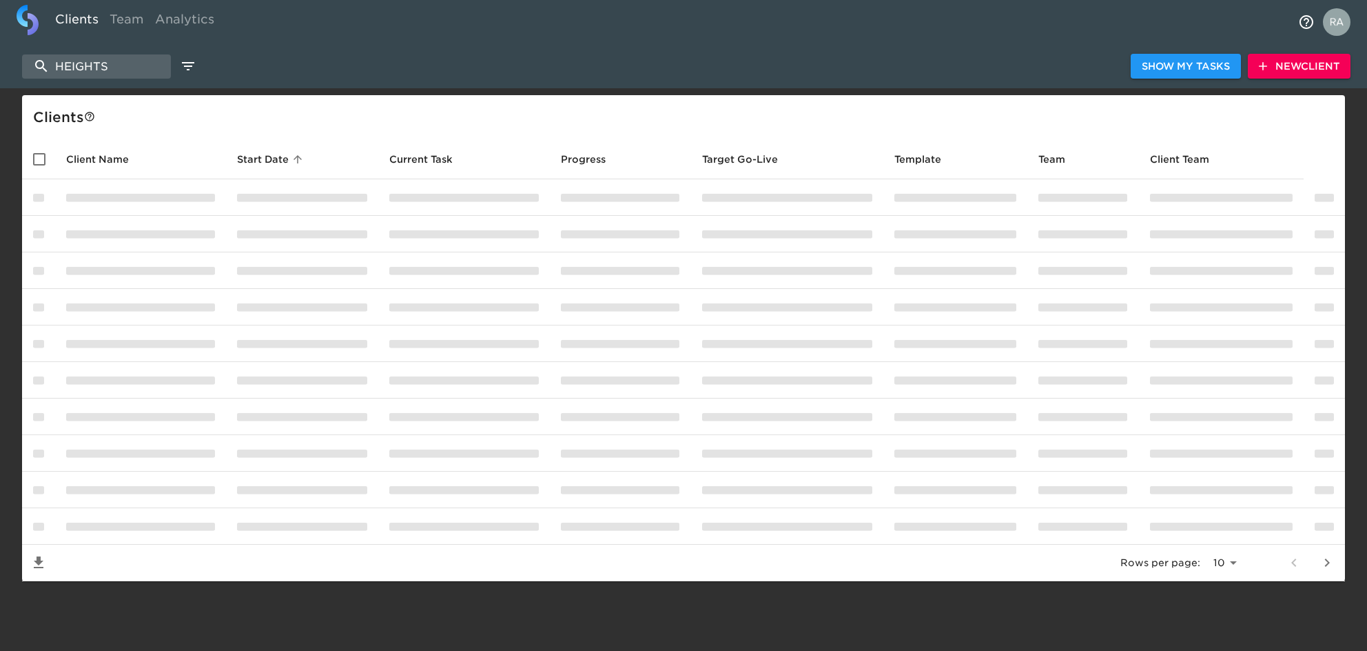
type input "HEIGHTS"
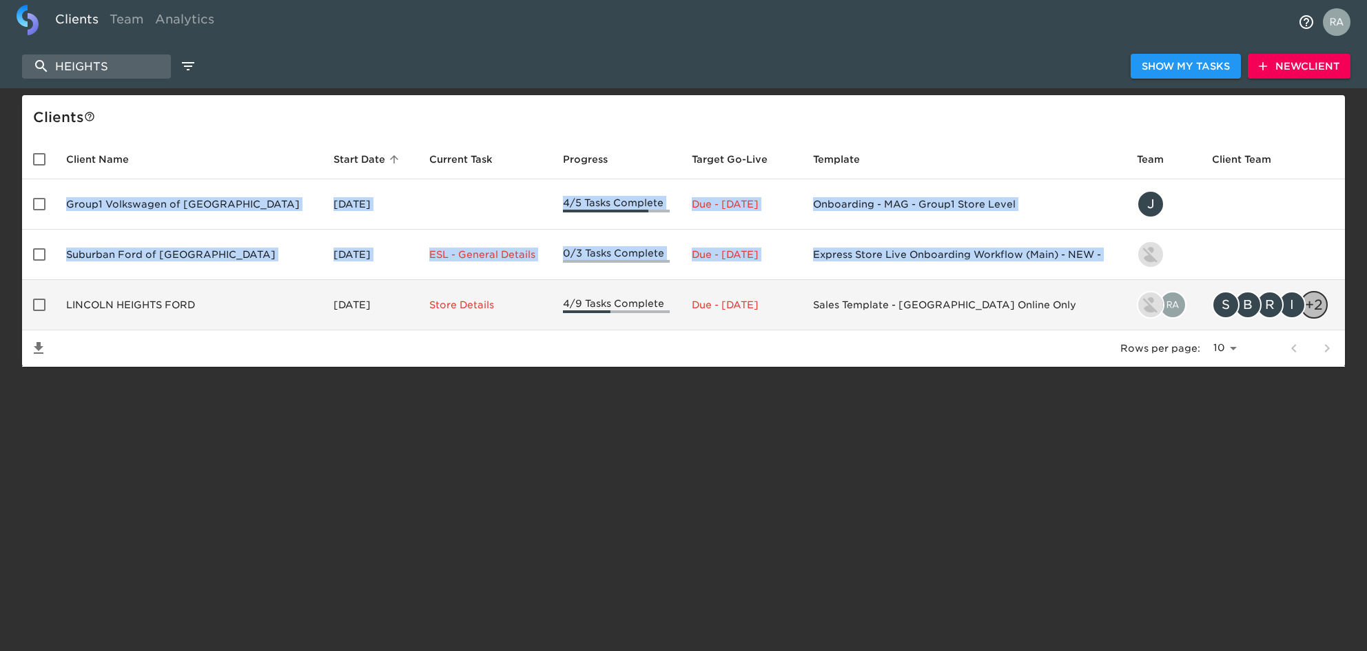
drag, startPoint x: 223, startPoint y: 299, endPoint x: 50, endPoint y: 305, distance: 173.1
click at [56, 294] on td "LINCOLN HEIGHTS FORD" at bounding box center [188, 305] width 267 height 50
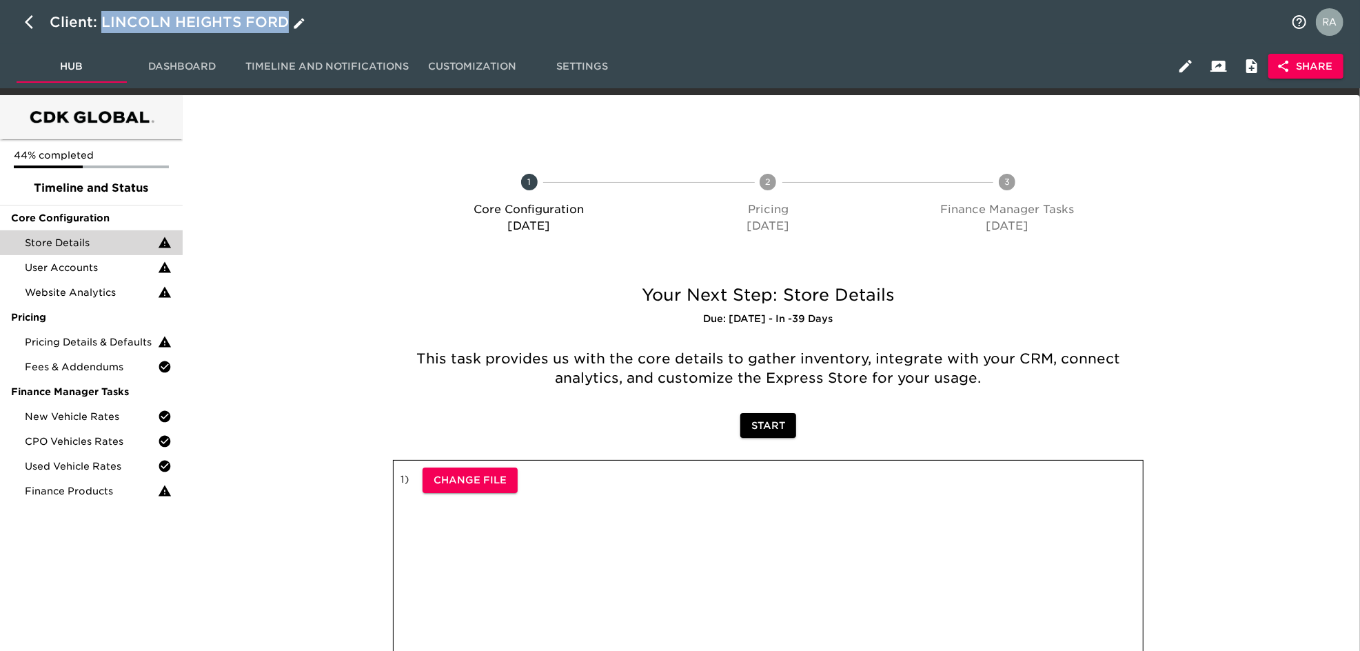
drag, startPoint x: 104, startPoint y: 17, endPoint x: 284, endPoint y: 20, distance: 179.9
click at [284, 20] on div "Client: LINCOLN HEIGHTS FORD" at bounding box center [179, 22] width 258 height 22
drag, startPoint x: 223, startPoint y: 17, endPoint x: 34, endPoint y: 8, distance: 189.1
click at [0, 0] on h6 "LINCOLN HEIGHTS FORD" at bounding box center [0, 0] width 0 height 0
click at [19, 19] on button "button" at bounding box center [33, 22] width 33 height 33
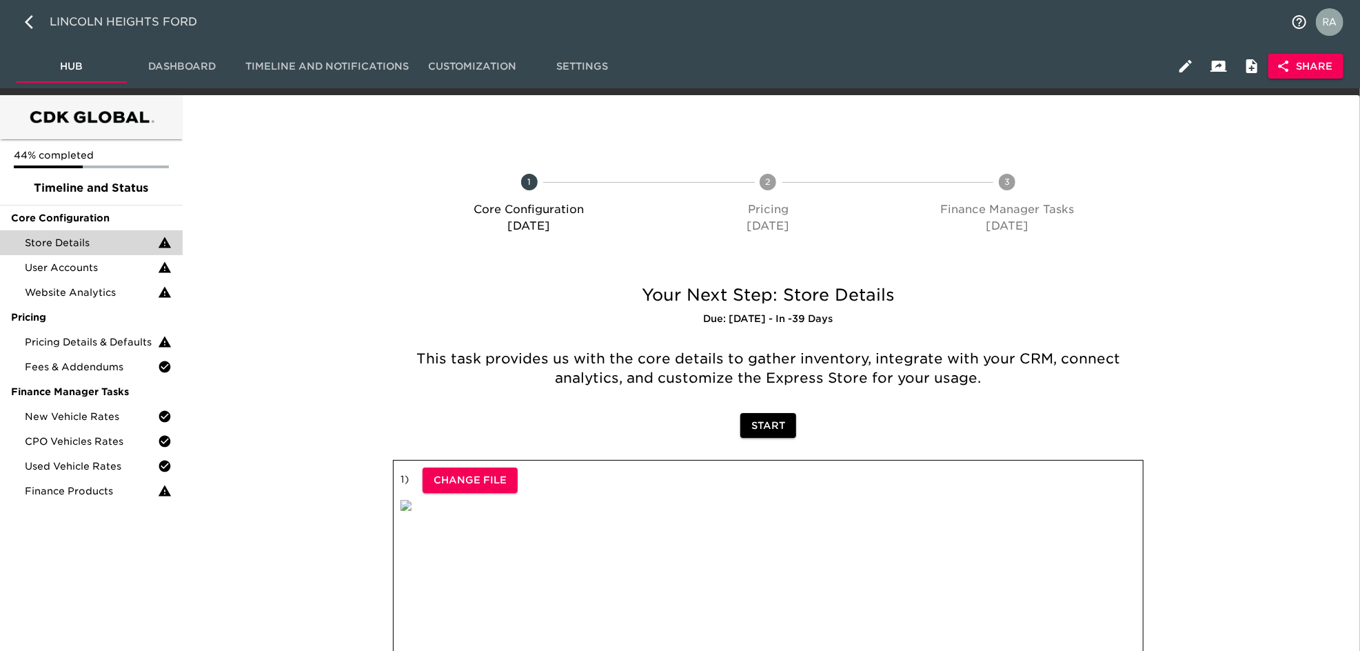
select select "10"
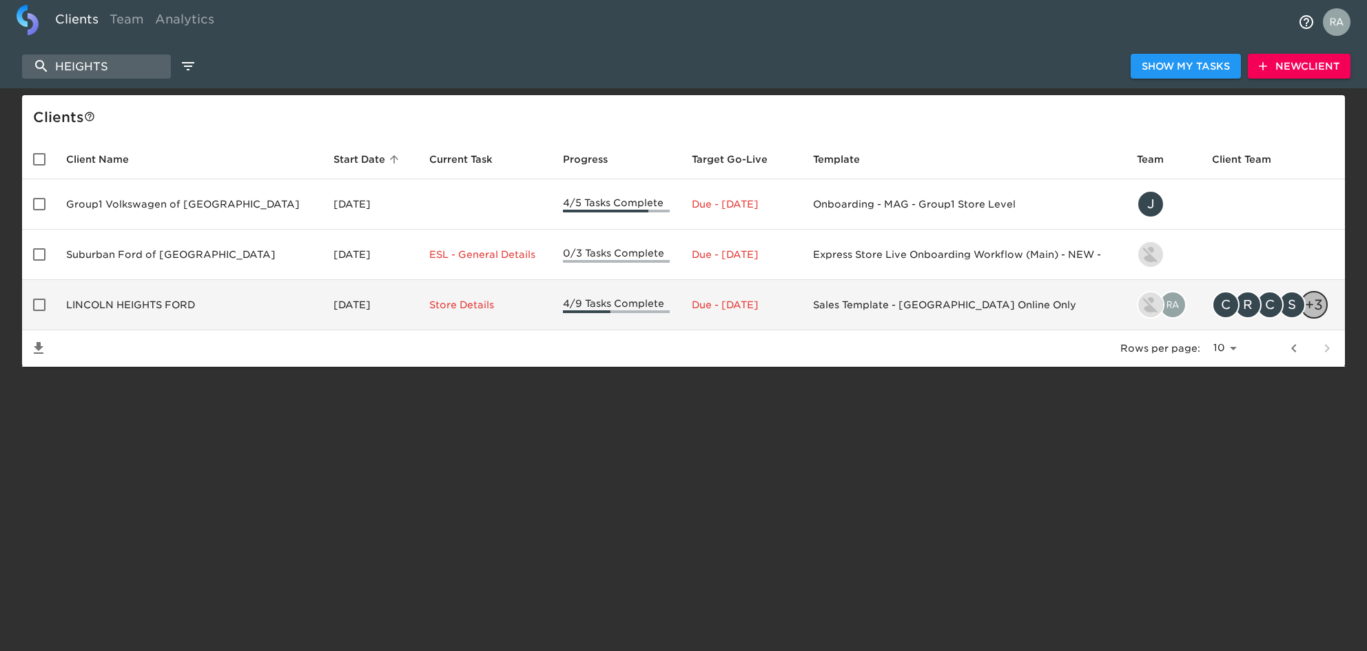
click at [190, 314] on td "LINCOLN HEIGHTS FORD" at bounding box center [188, 305] width 267 height 50
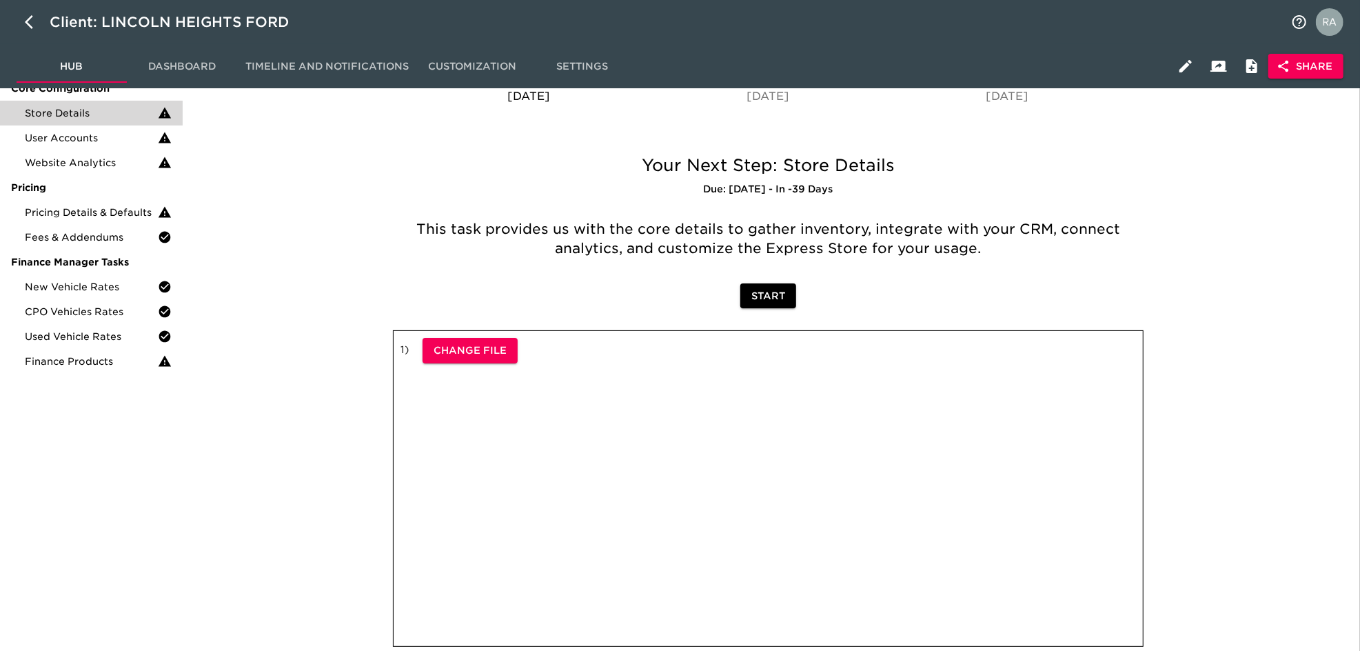
scroll to position [54, 0]
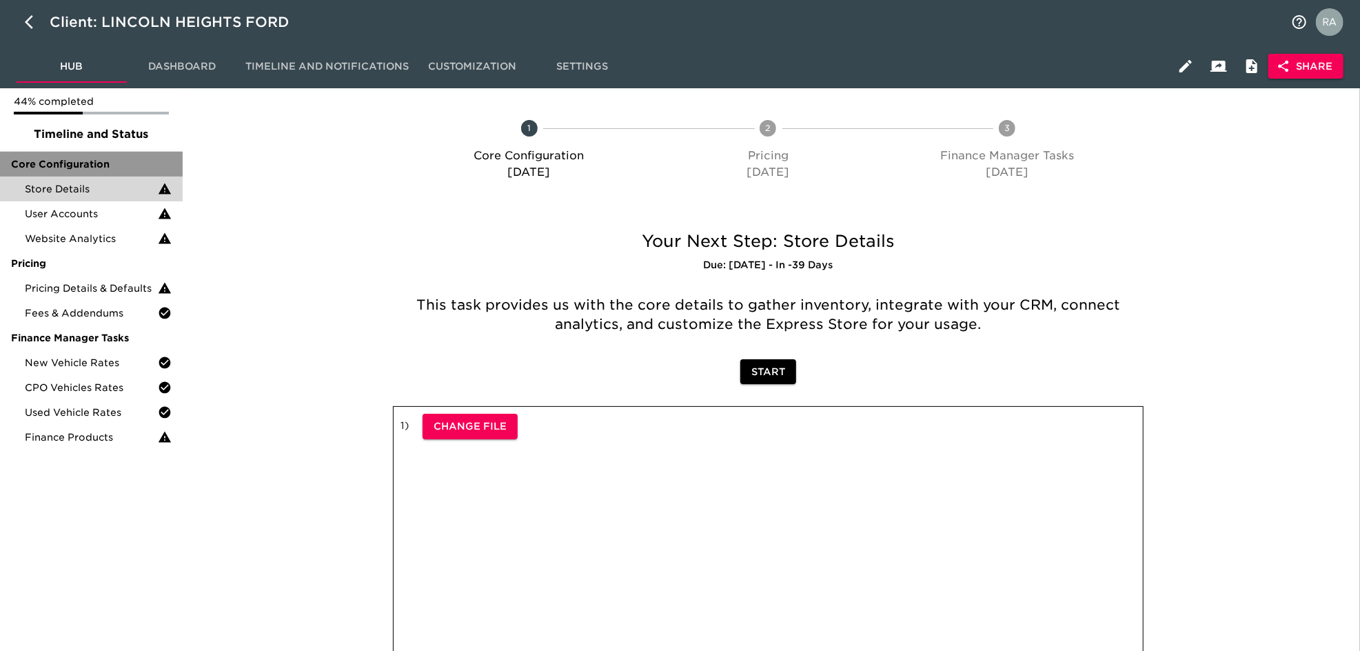
click at [84, 170] on span "Core Configuration" at bounding box center [91, 164] width 161 height 14
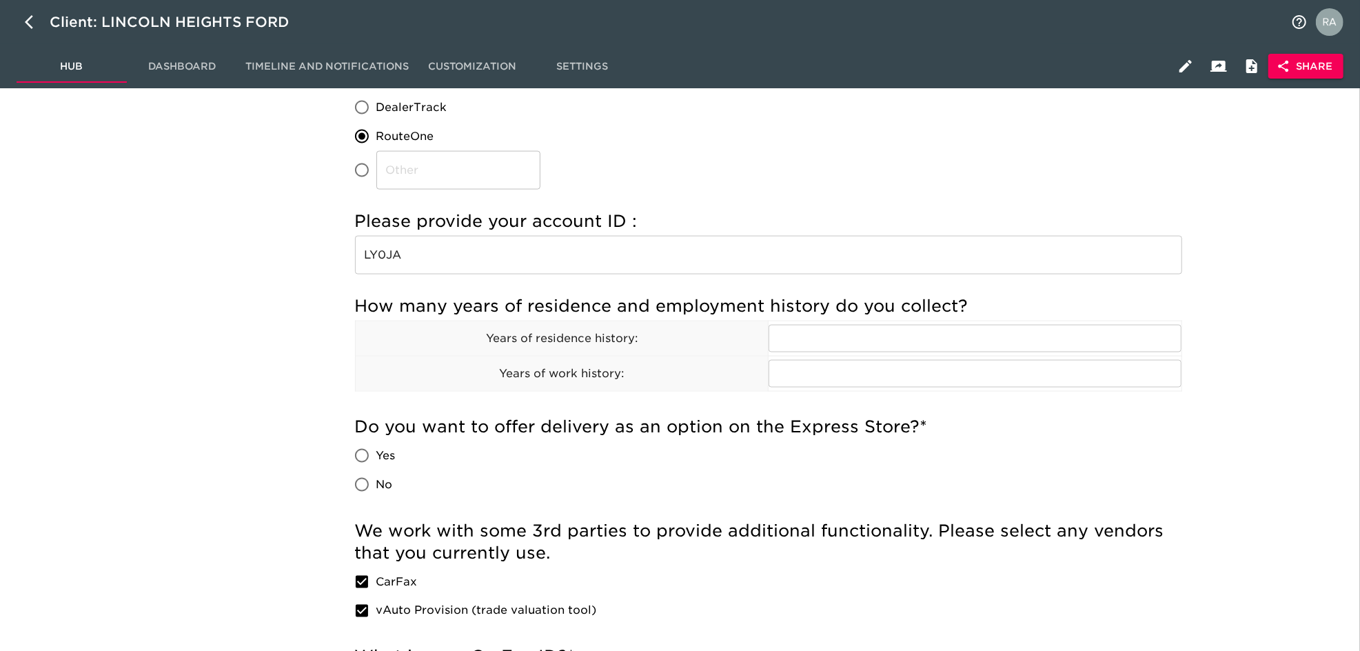
scroll to position [1531, 0]
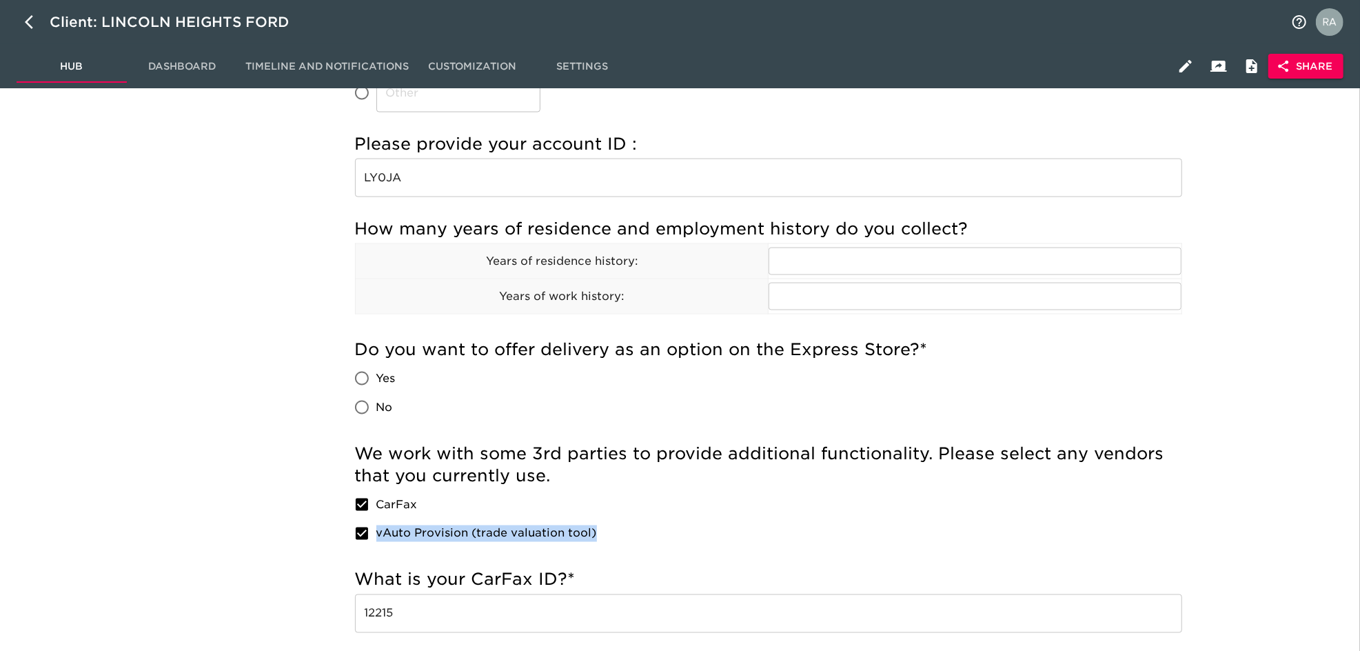
drag, startPoint x: 649, startPoint y: 537, endPoint x: 377, endPoint y: 532, distance: 271.6
click at [377, 532] on div "We work with some 3rd parties to provide additional functionality. Please selec…" at bounding box center [768, 494] width 827 height 105
copy span "vAuto Provision (trade valuation tool)"
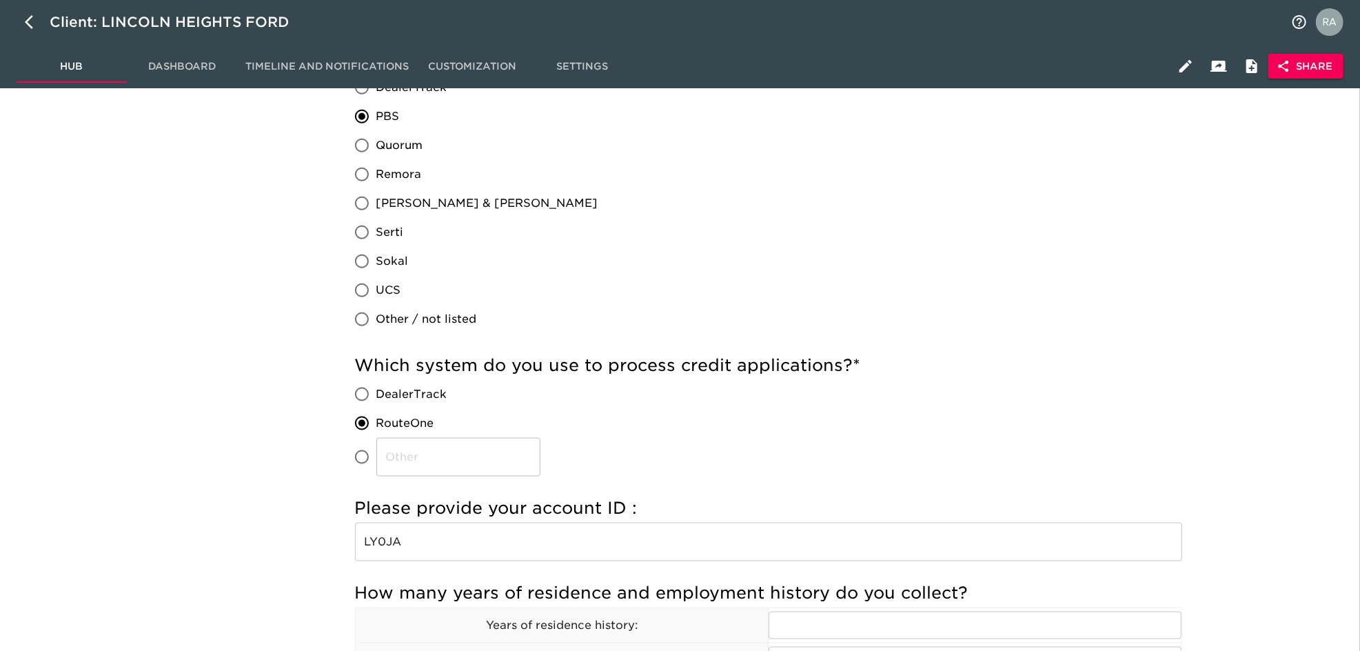
scroll to position [1143, 0]
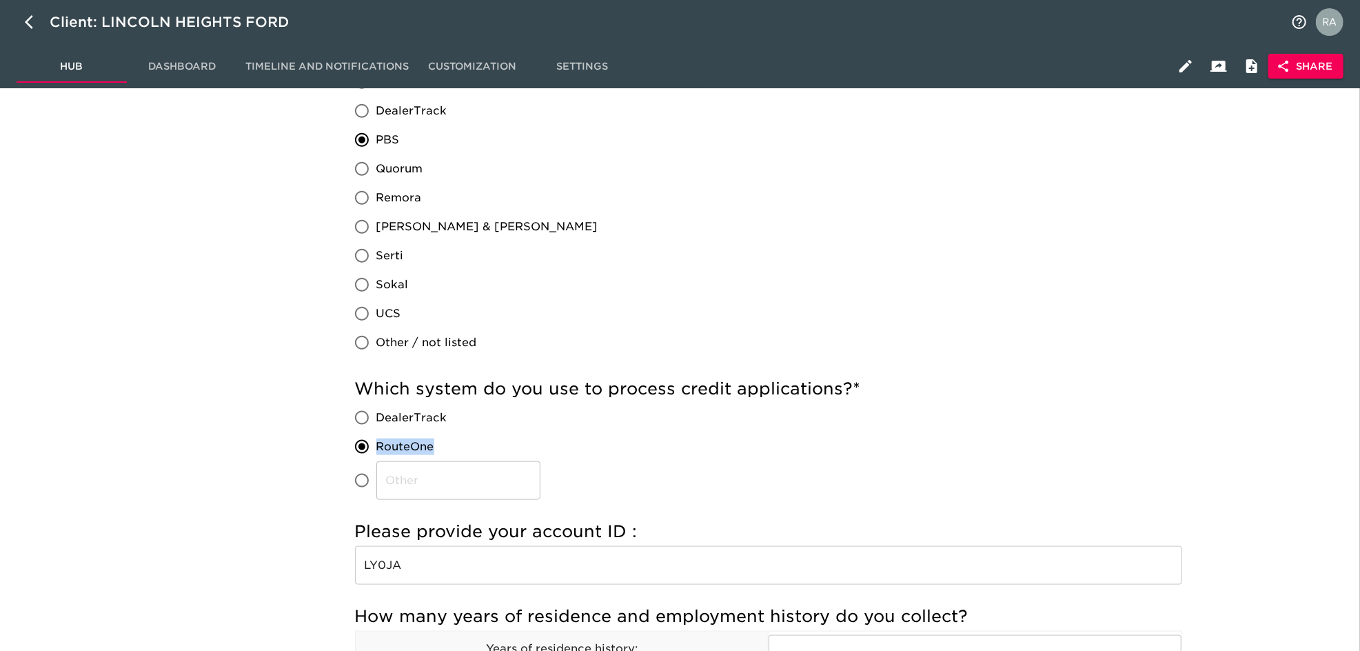
drag, startPoint x: 449, startPoint y: 447, endPoint x: 386, endPoint y: 431, distance: 65.4
click at [377, 445] on label "RouteOne" at bounding box center [443, 446] width 193 height 29
copy span "RouteOne"
